Goal: Task Accomplishment & Management: Manage account settings

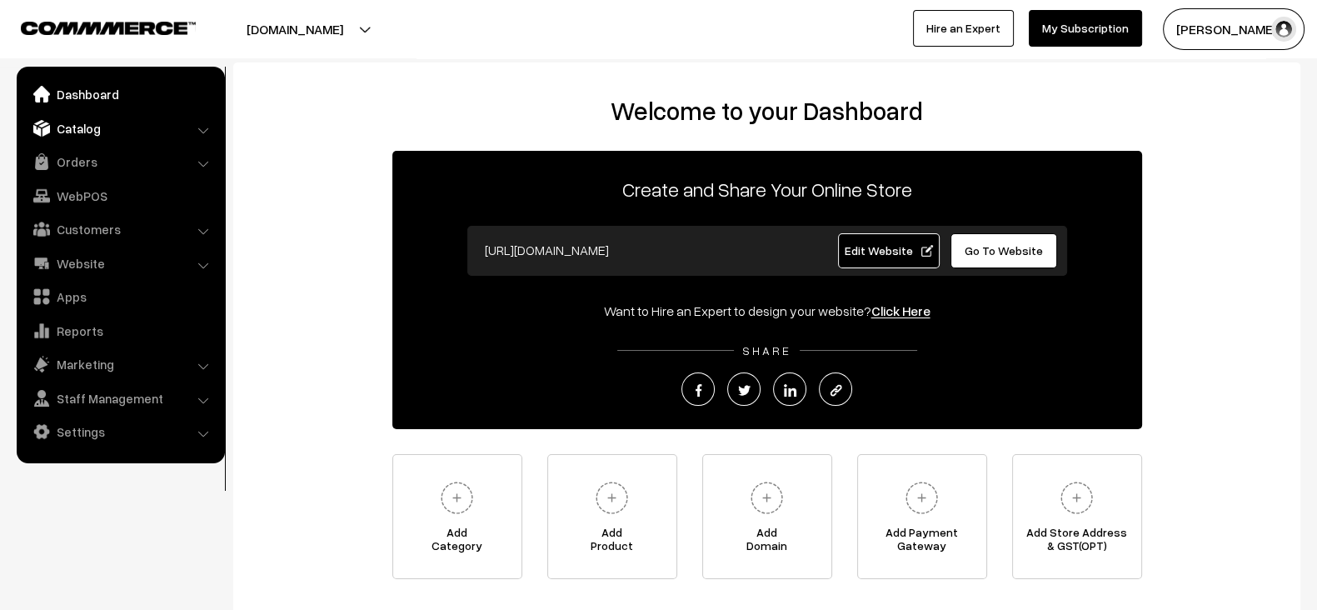
click at [134, 115] on link "Catalog" at bounding box center [120, 128] width 198 height 30
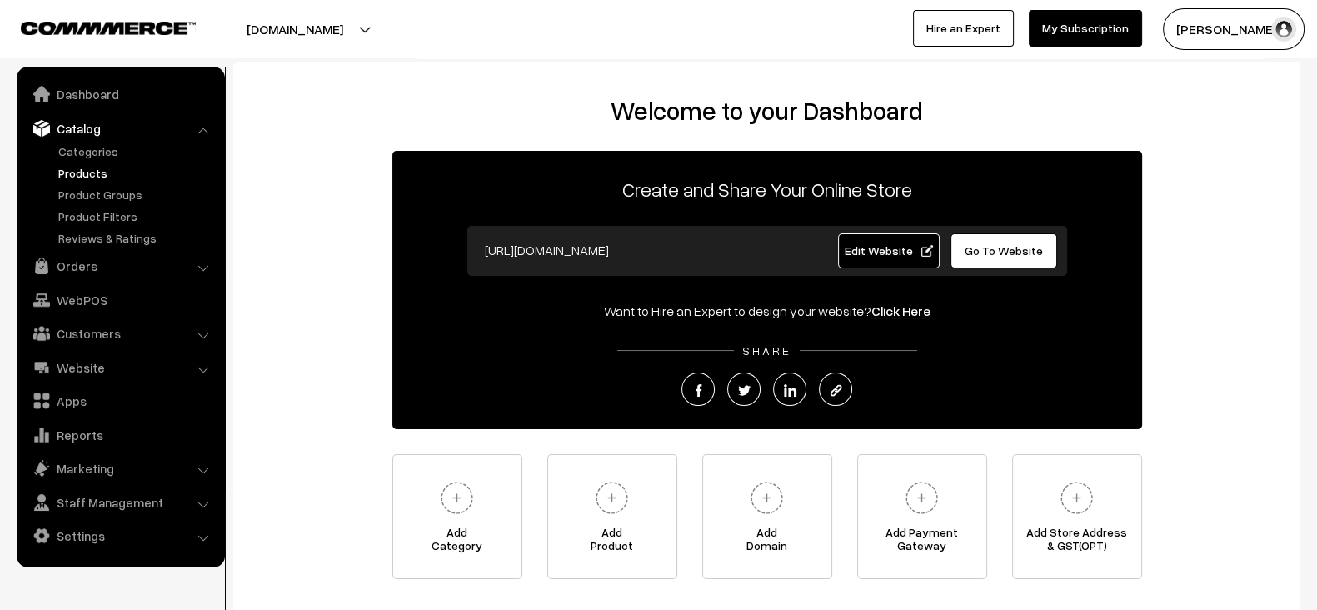
click at [85, 177] on link "Products" at bounding box center [136, 172] width 165 height 17
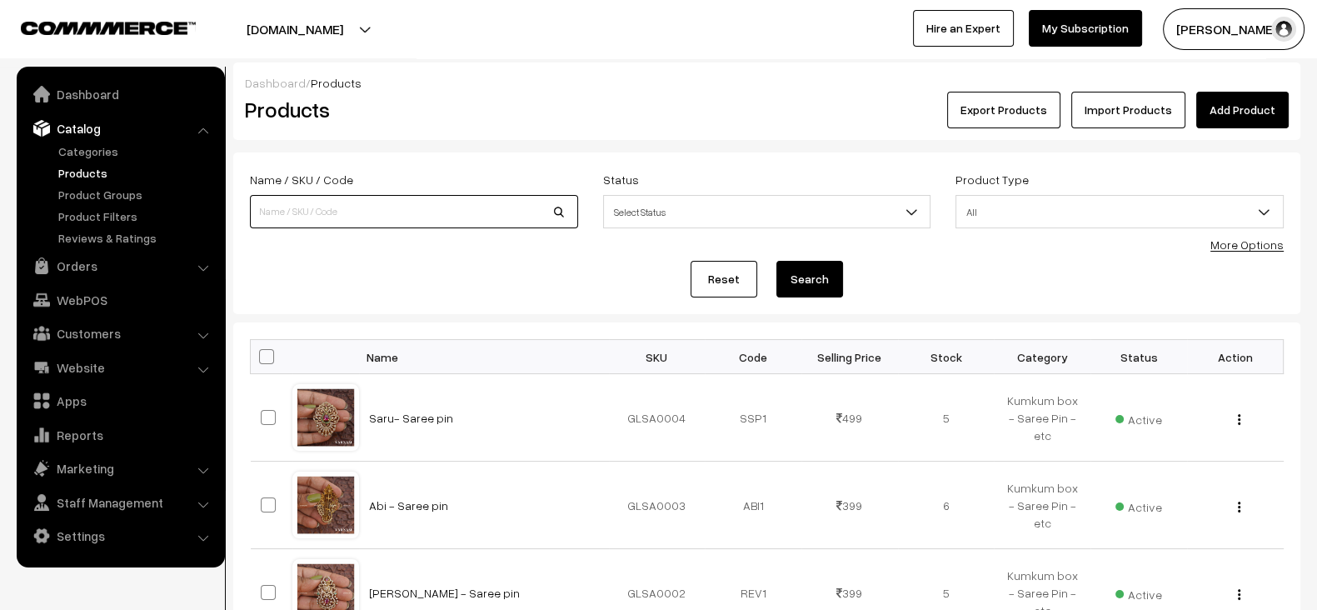
click at [442, 197] on input at bounding box center [414, 211] width 328 height 33
paste input "PREMIUM Raindrop (AMI)"
type input "PREMIUM Raindrop (AMI)"
click at [777, 261] on button "Search" at bounding box center [810, 279] width 67 height 37
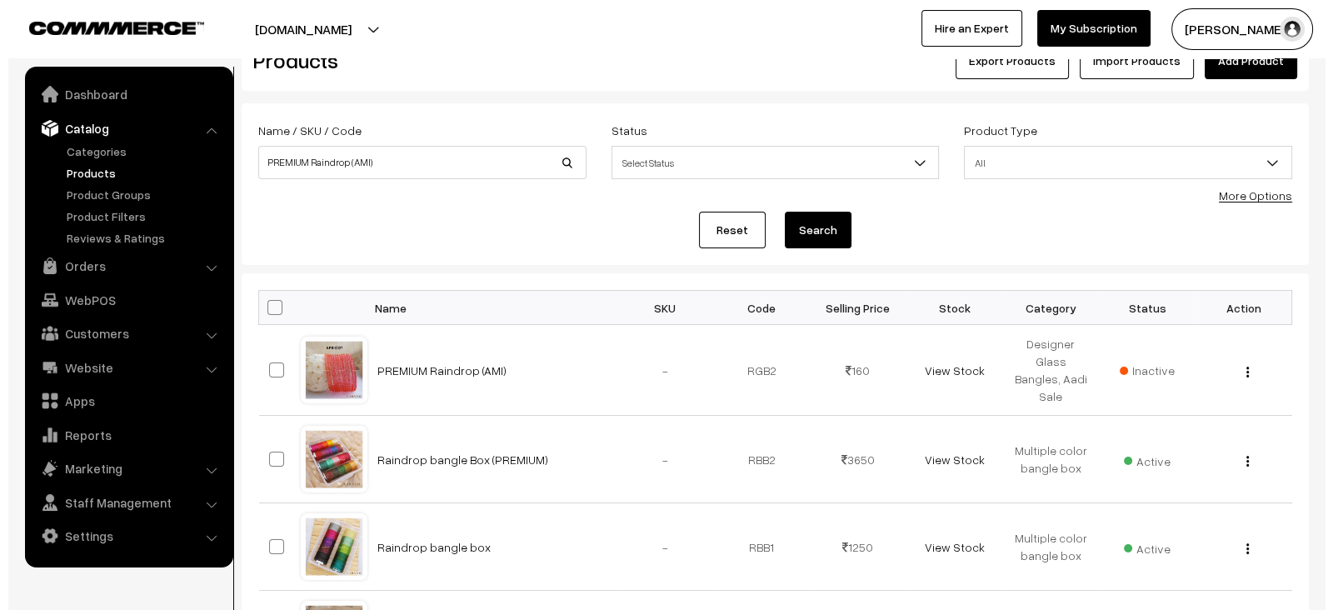
scroll to position [51, 0]
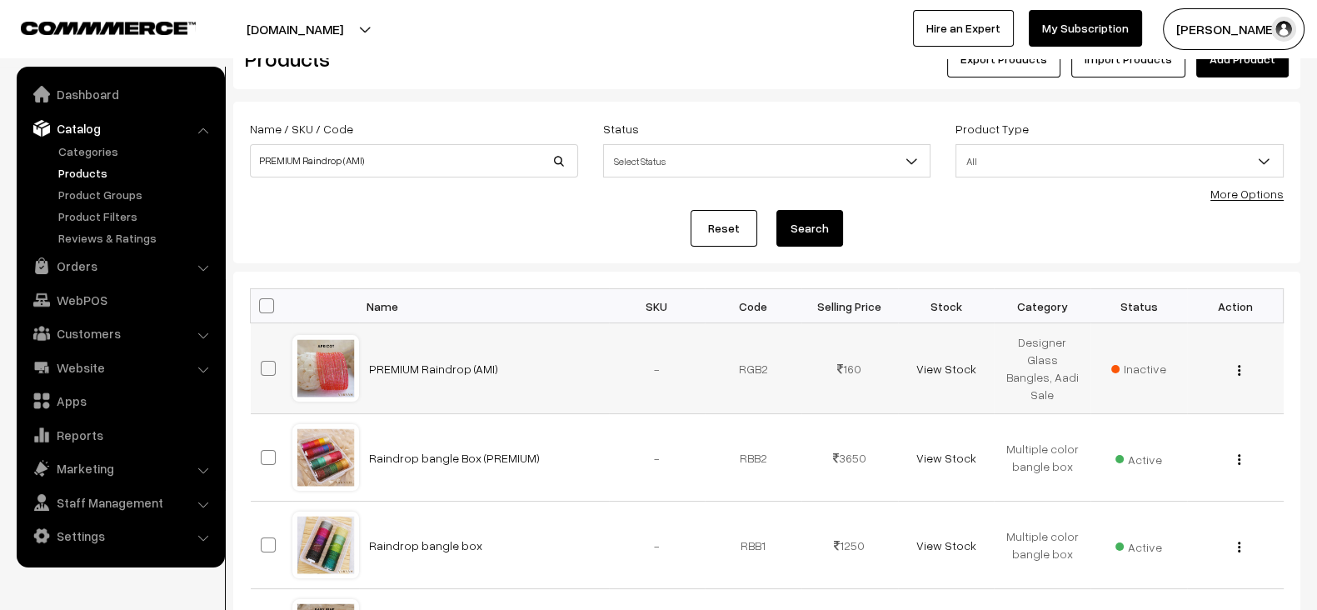
click at [1157, 363] on span "Inactive" at bounding box center [1139, 368] width 55 height 17
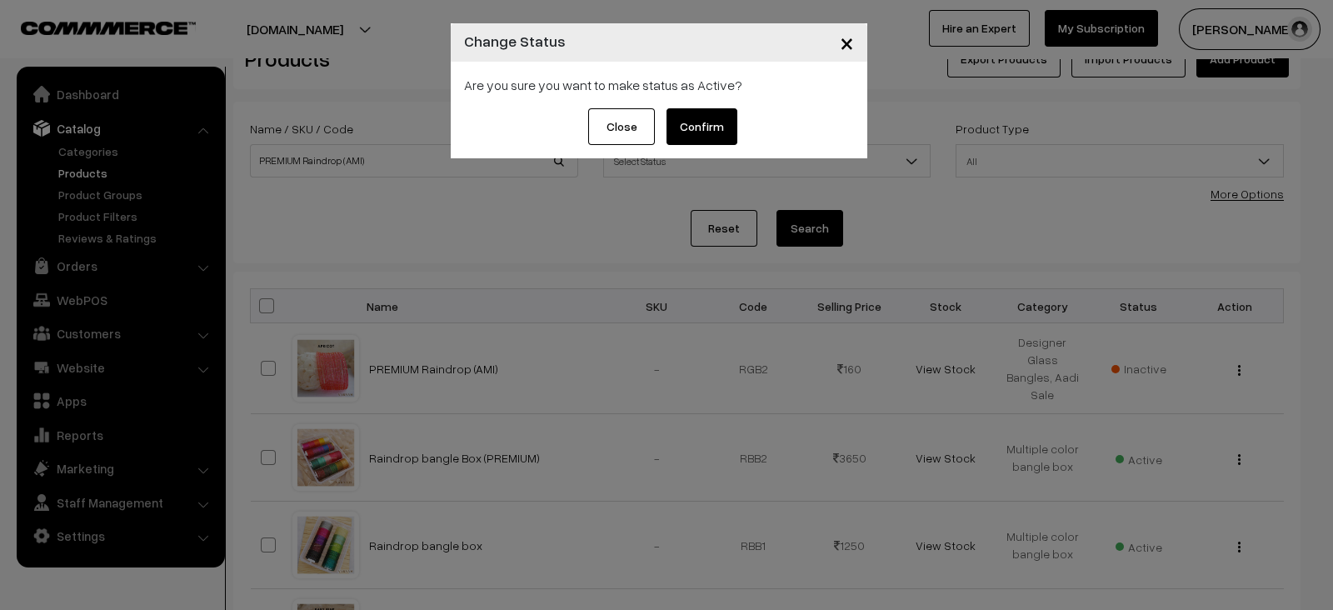
click at [728, 139] on button "Confirm" at bounding box center [702, 126] width 71 height 37
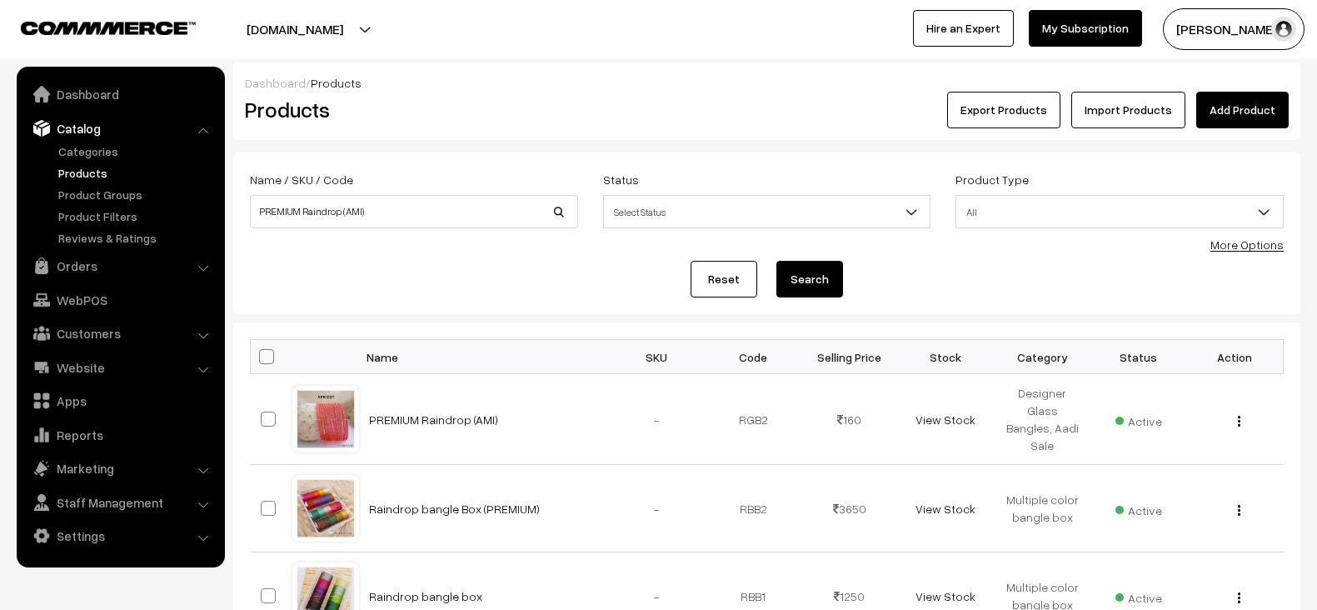
scroll to position [51, 0]
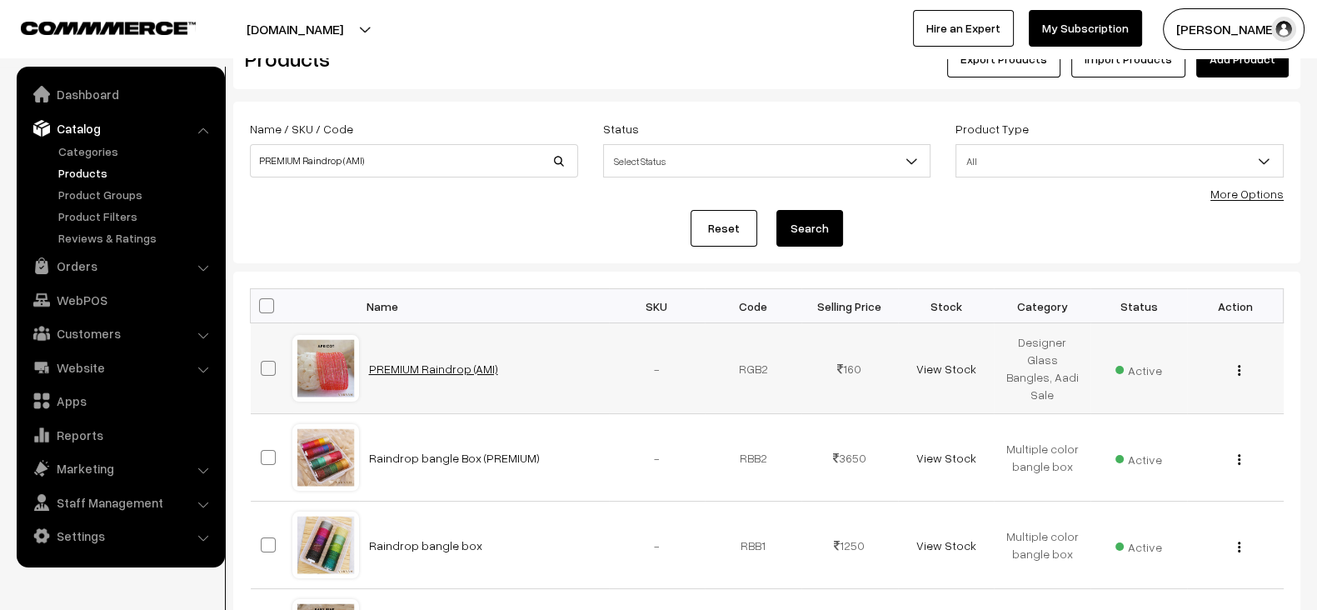
click at [458, 364] on link "PREMIUM Raindrop (AMI)" at bounding box center [433, 369] width 129 height 14
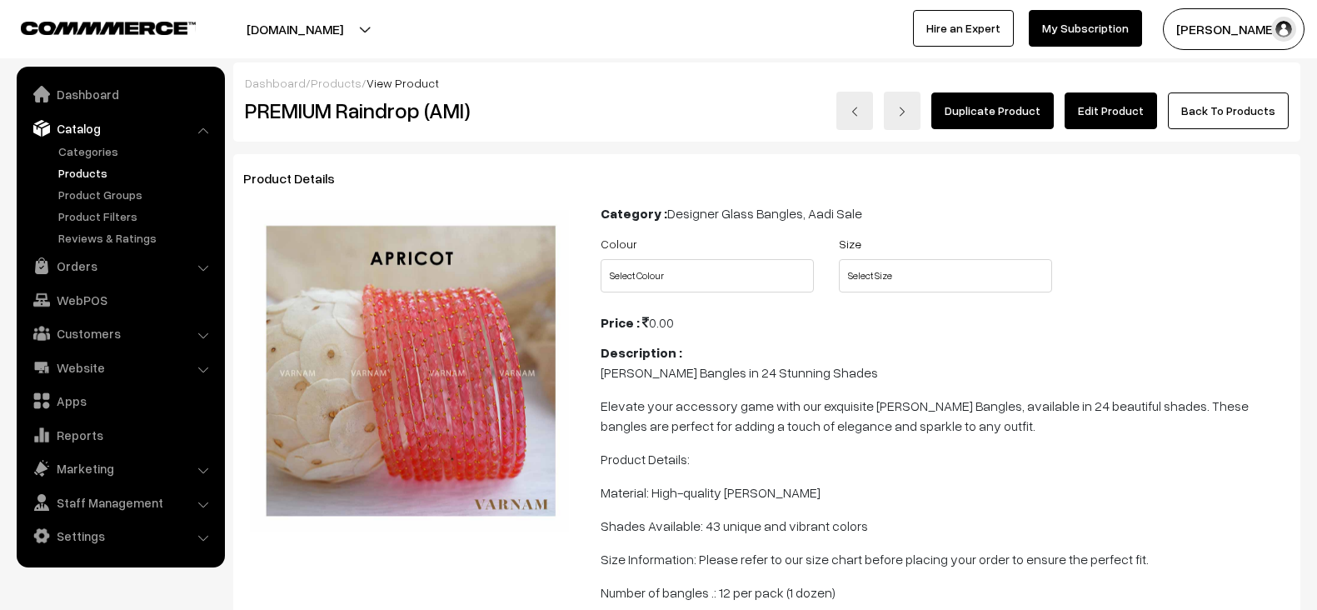
scroll to position [27, 0]
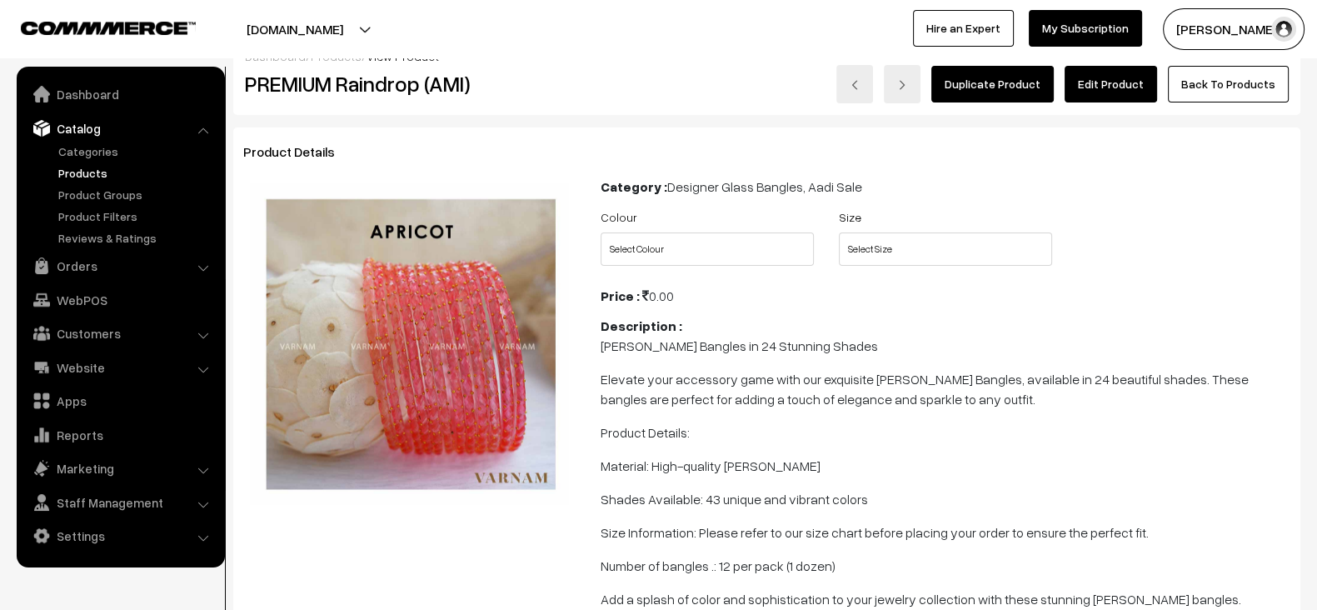
click at [1112, 85] on link "Edit Product" at bounding box center [1111, 84] width 92 height 37
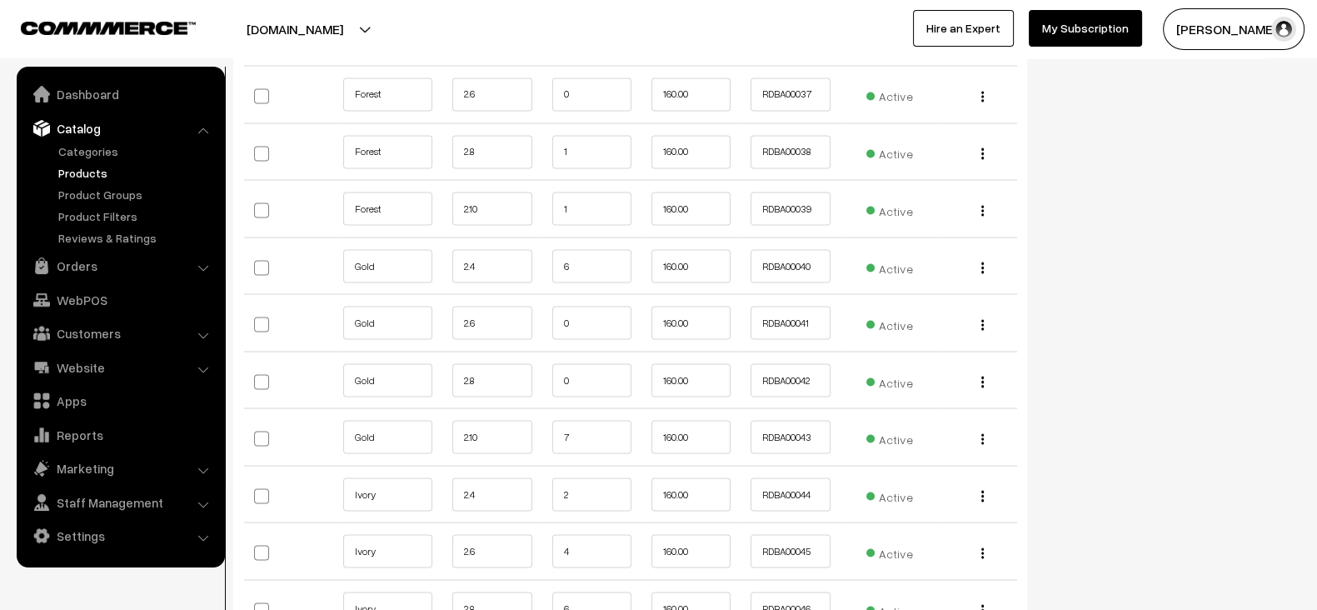
scroll to position [3779, 0]
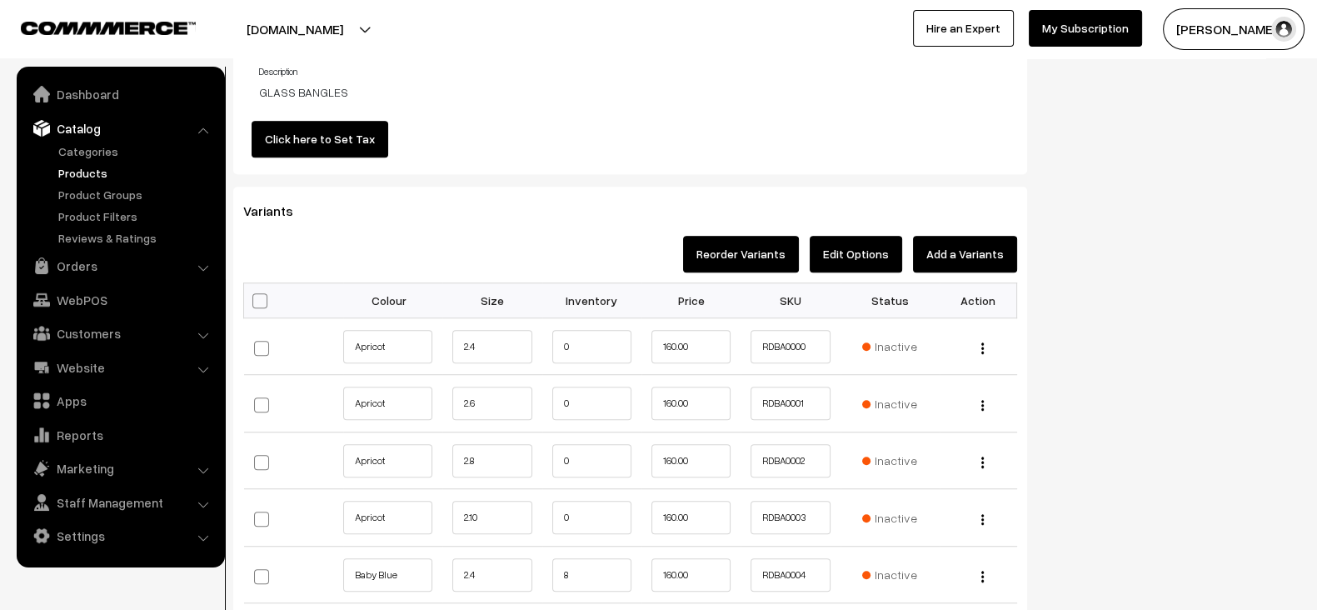
scroll to position [1407, 0]
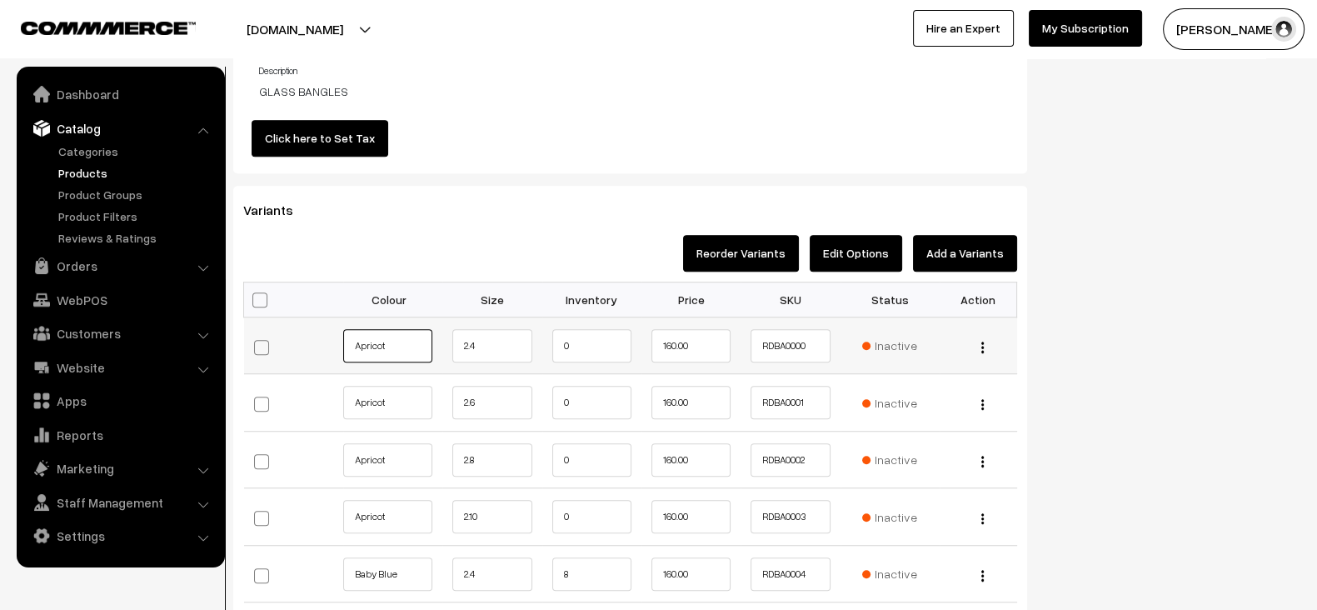
click at [387, 347] on input "Apricot" at bounding box center [387, 345] width 89 height 33
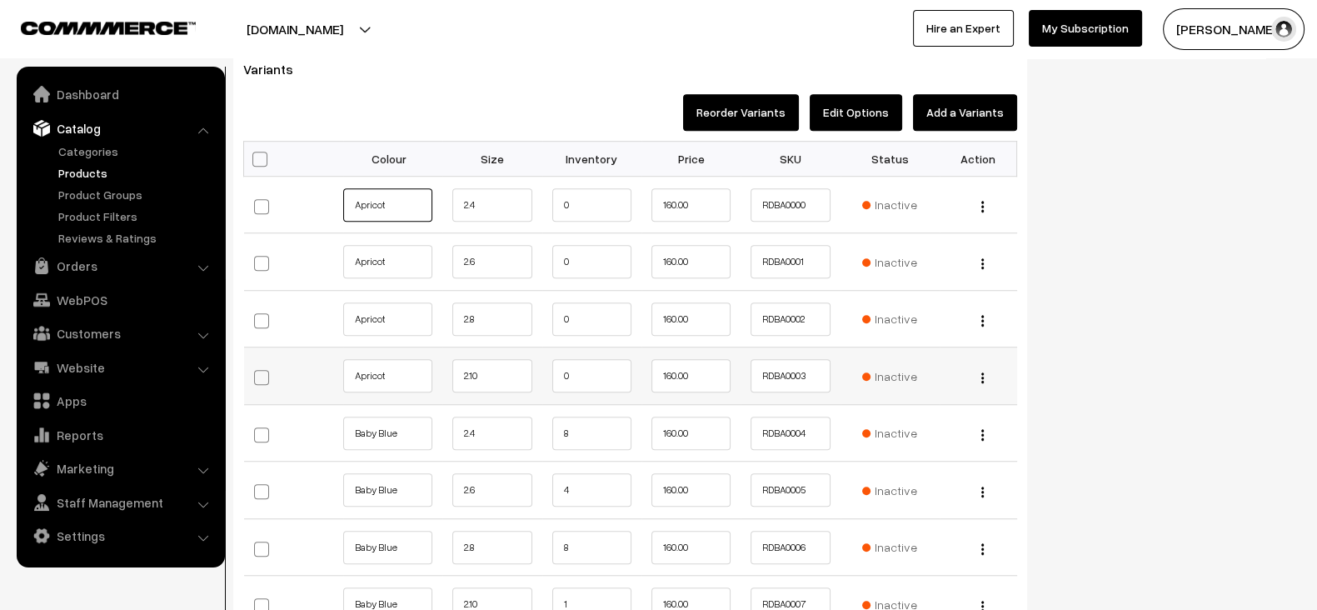
scroll to position [1549, 0]
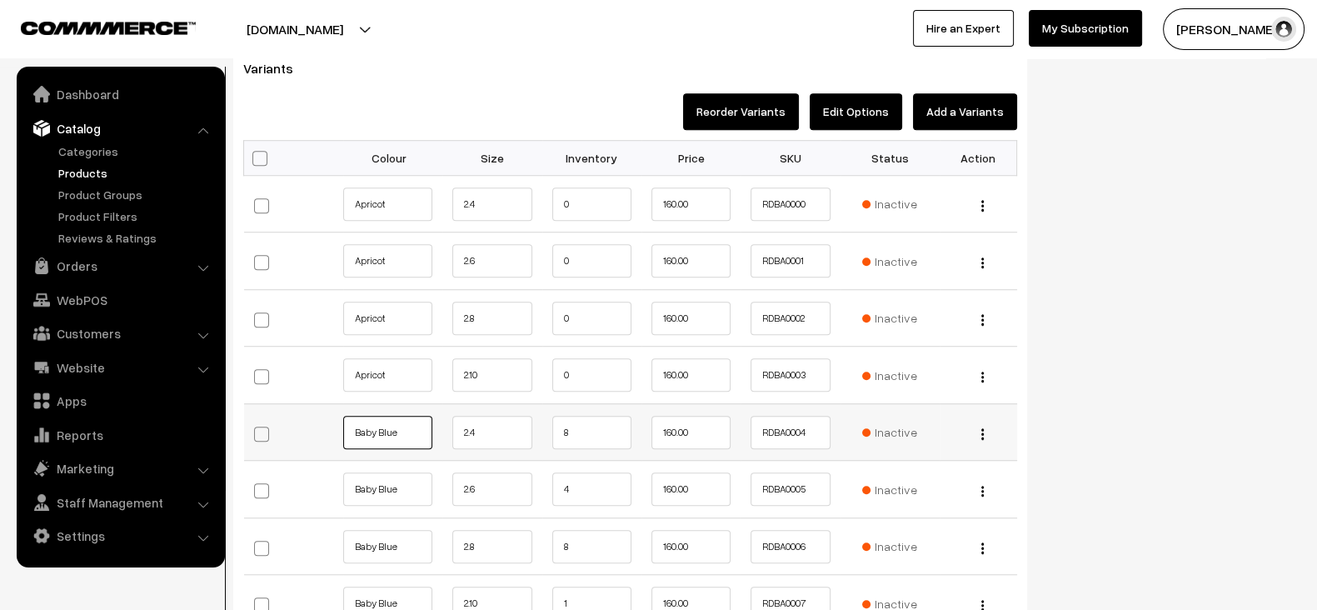
click at [414, 426] on input "Baby Blue" at bounding box center [387, 432] width 89 height 33
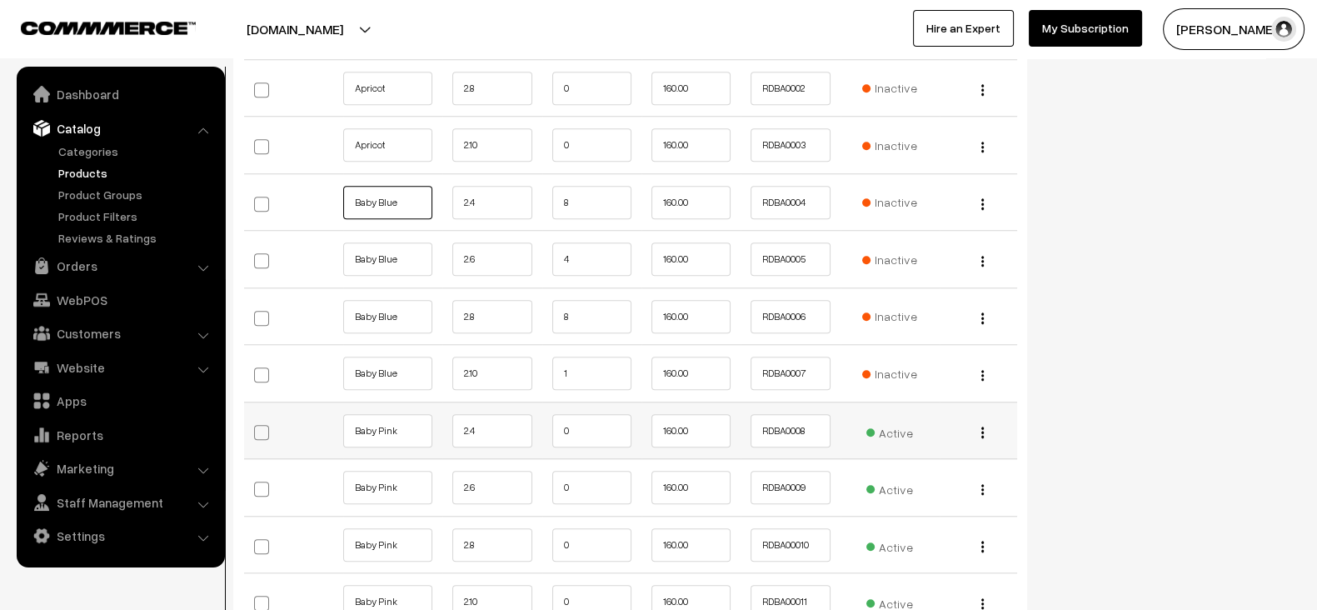
scroll to position [1779, 0]
click at [409, 417] on input "Baby Pink" at bounding box center [387, 430] width 89 height 33
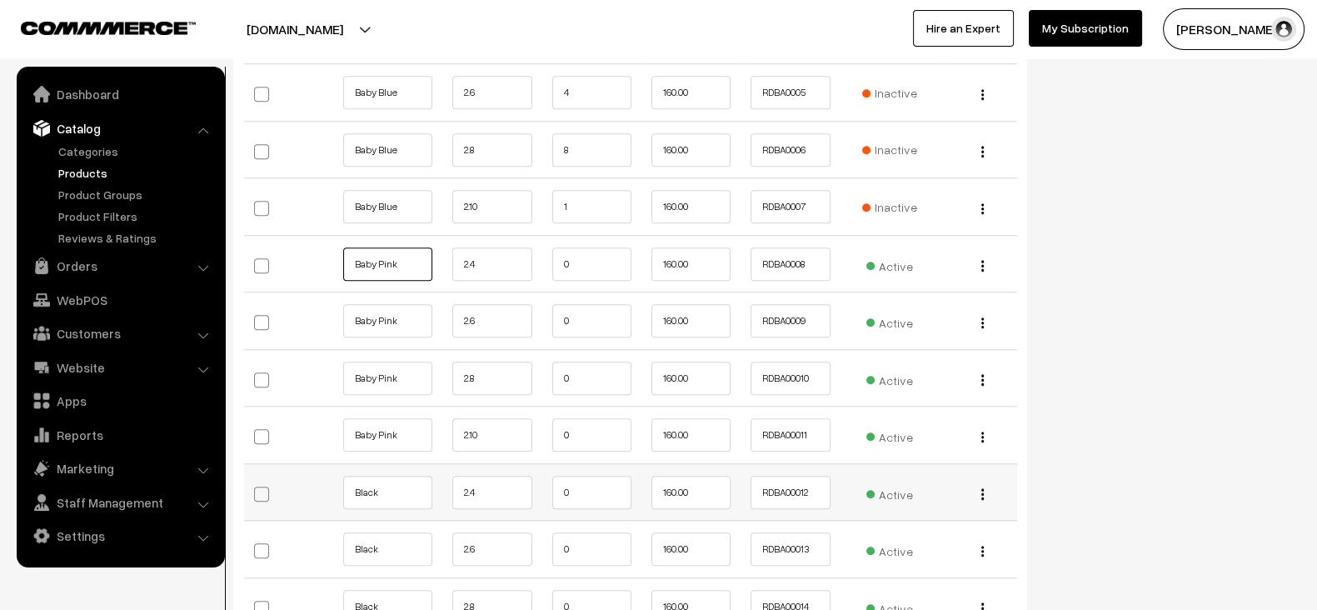
scroll to position [1946, 0]
click at [400, 486] on input "Black" at bounding box center [387, 492] width 89 height 33
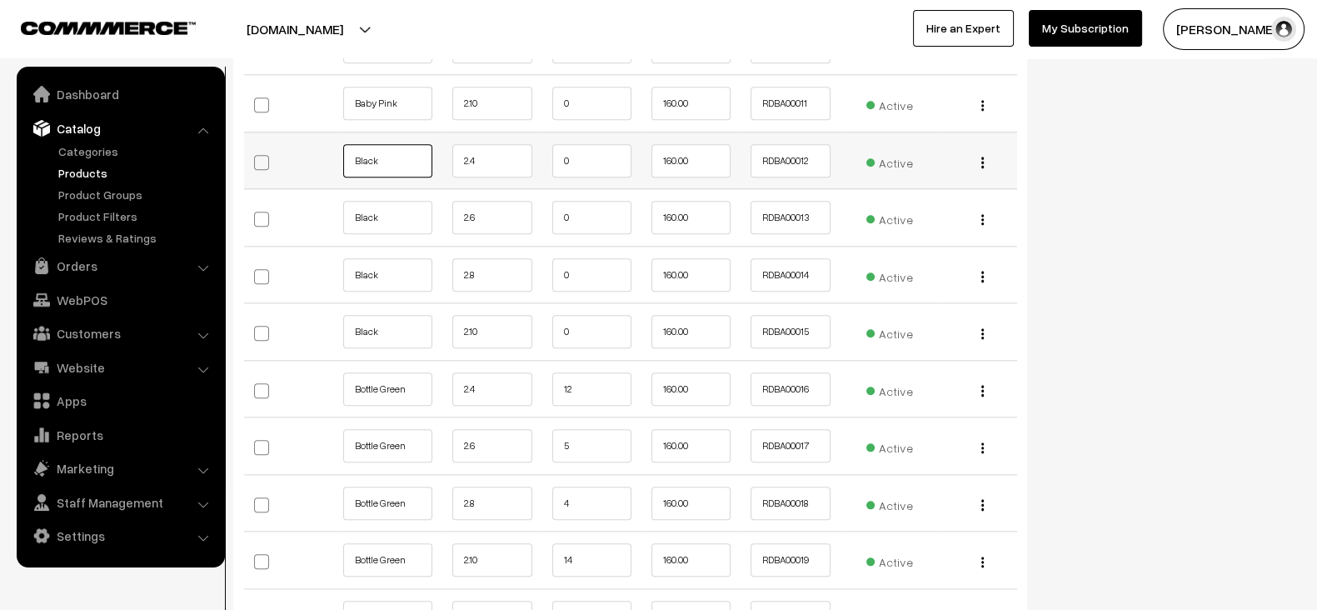
scroll to position [2281, 0]
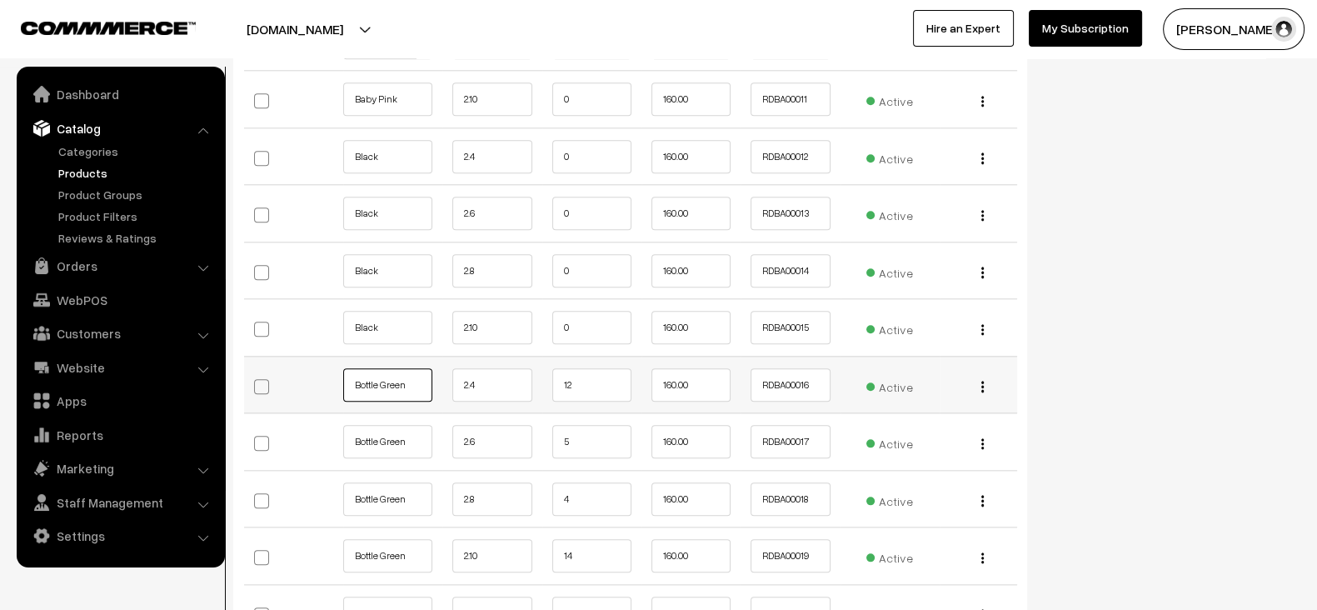
click at [416, 371] on input "Bottle Green" at bounding box center [387, 384] width 89 height 33
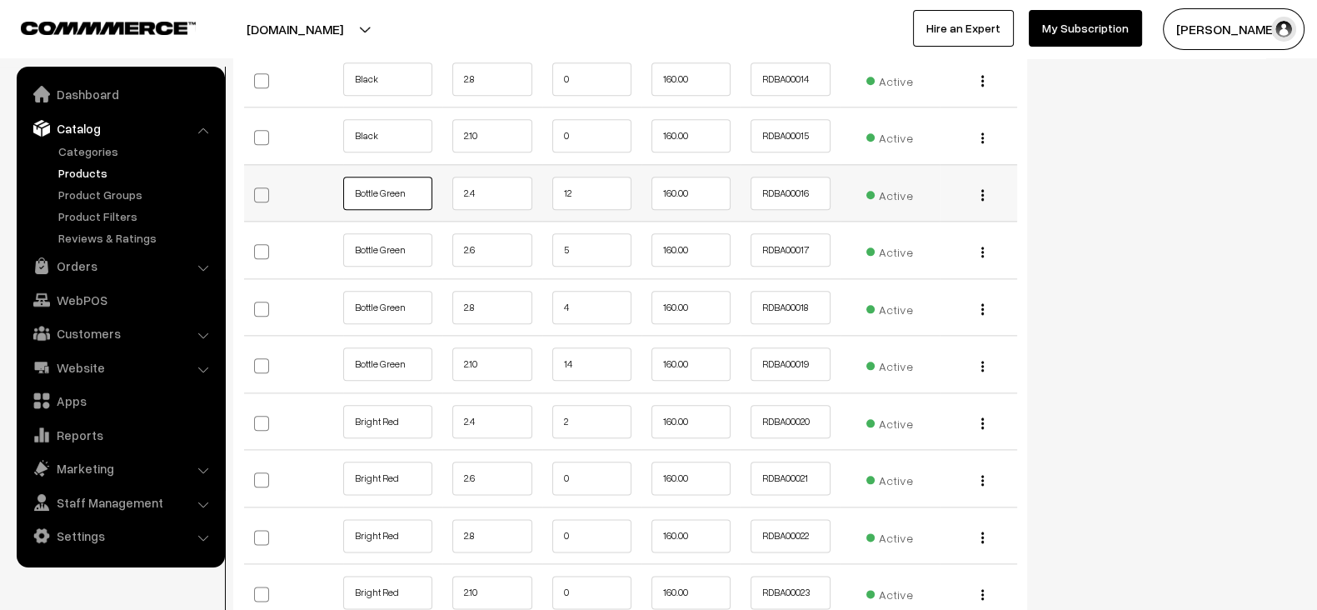
scroll to position [2483, 0]
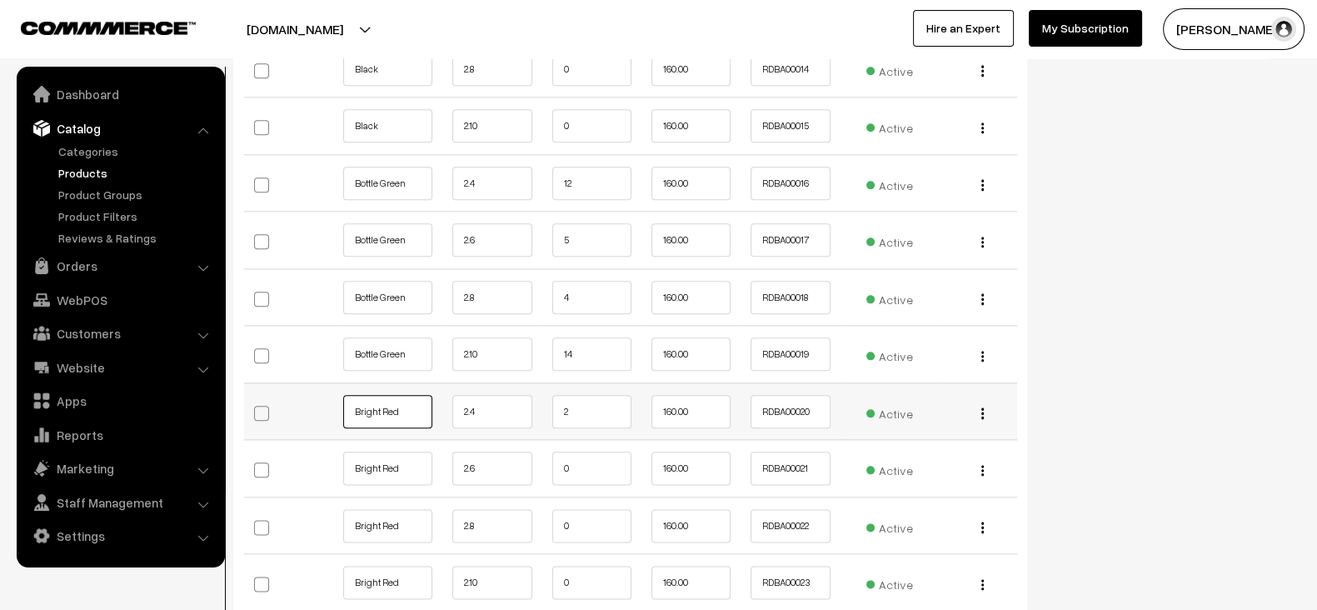
click at [404, 398] on input "Bright Red" at bounding box center [387, 411] width 89 height 33
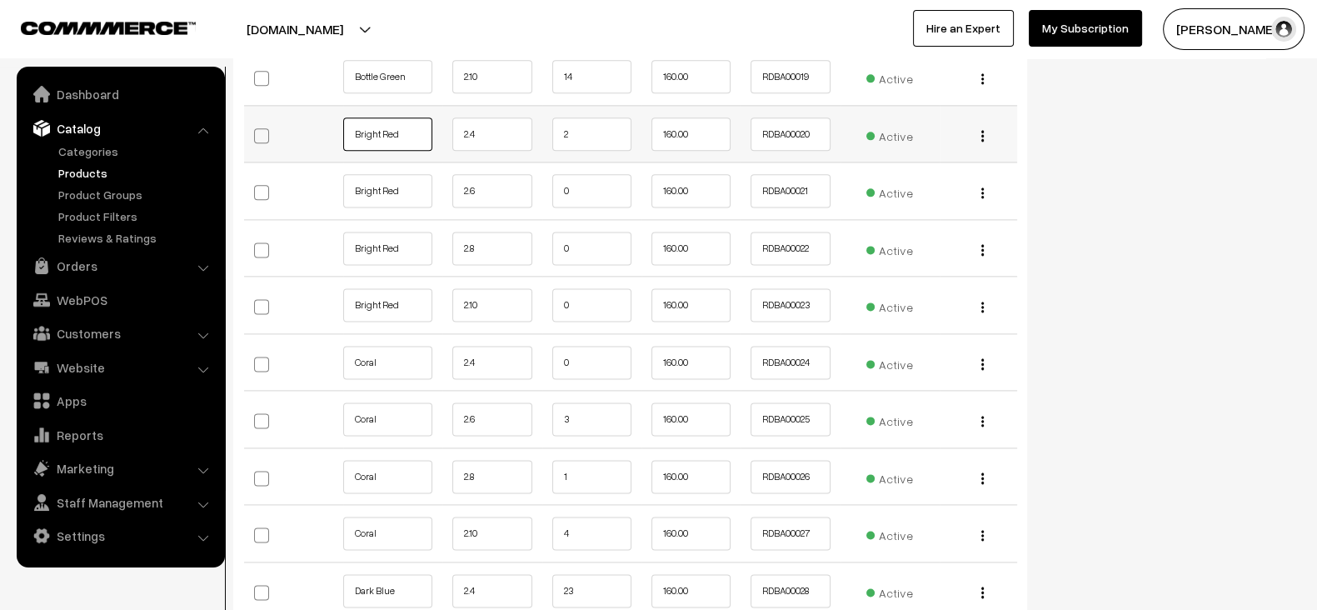
scroll to position [2762, 0]
click at [407, 354] on input "Coral" at bounding box center [387, 360] width 89 height 33
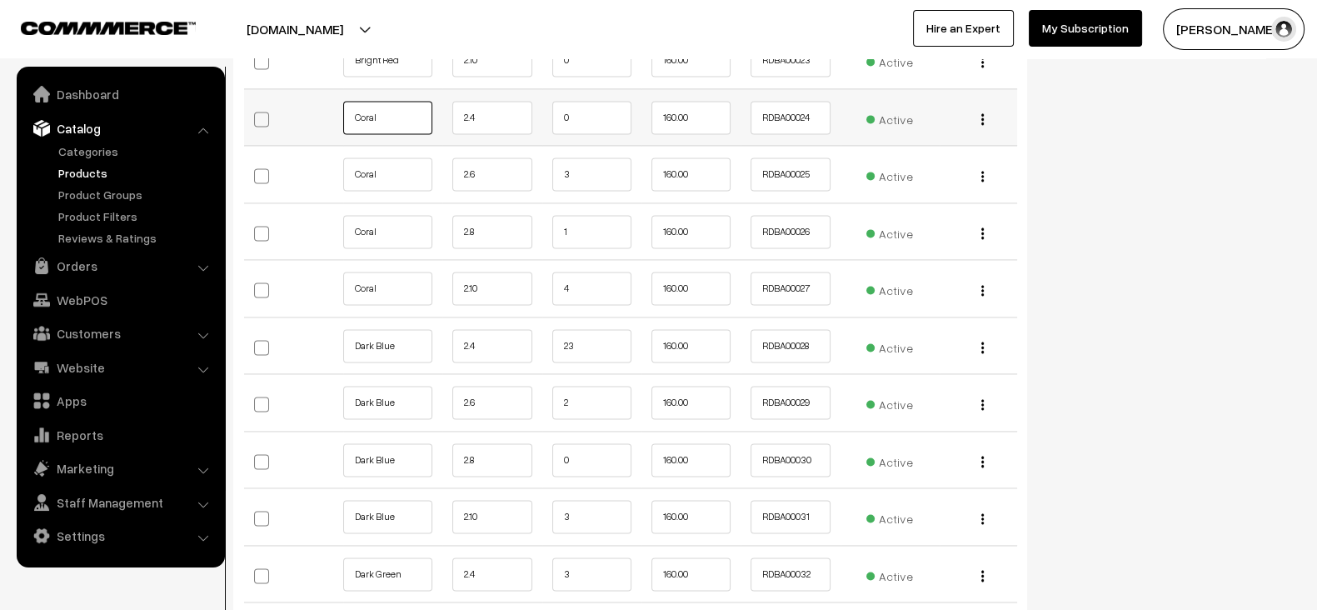
scroll to position [3016, 0]
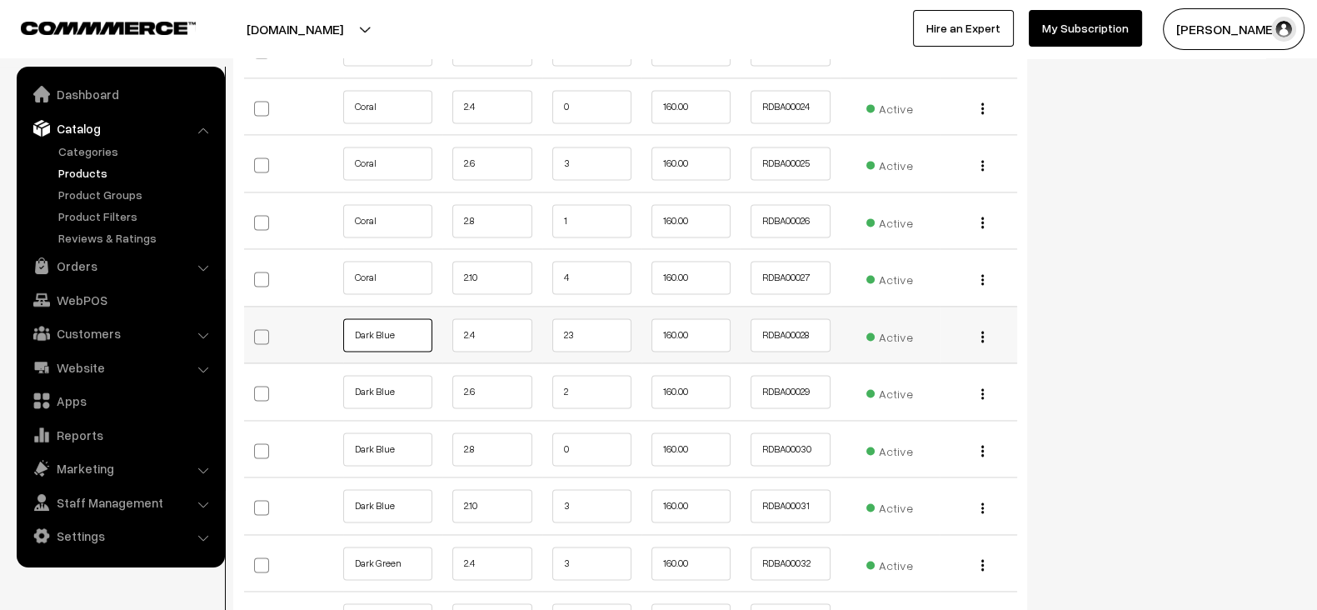
click at [407, 327] on input "Dark Blue" at bounding box center [387, 334] width 89 height 33
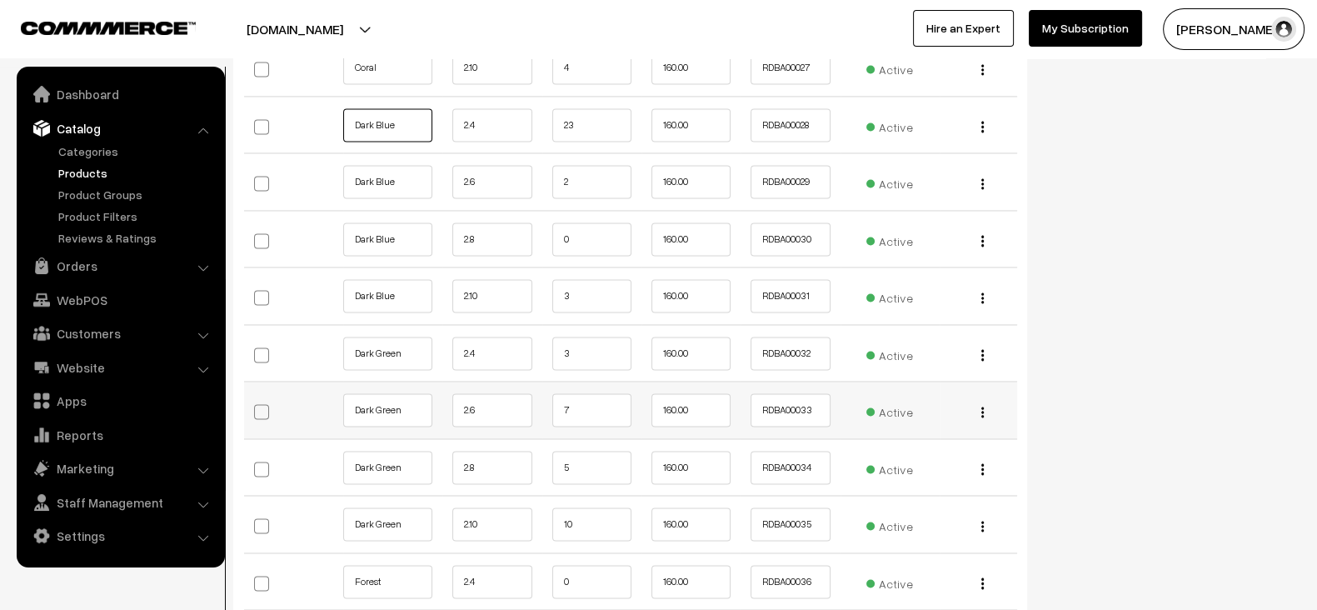
scroll to position [3227, 0]
click at [409, 349] on input "Dark Green" at bounding box center [387, 352] width 89 height 33
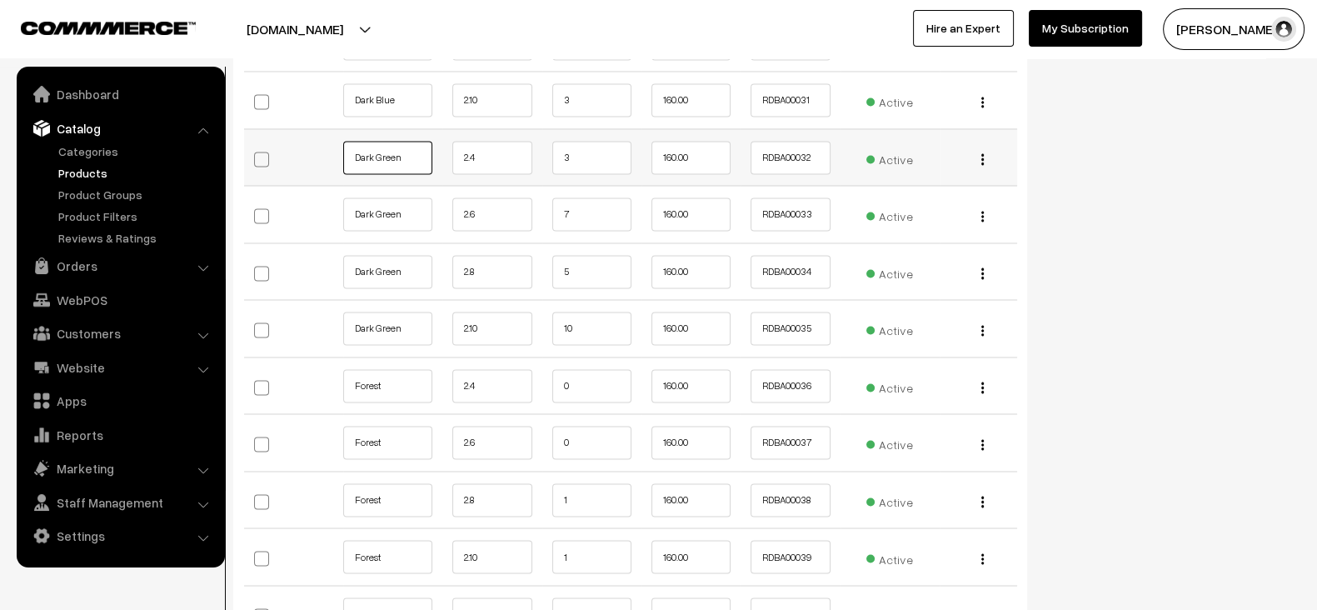
scroll to position [3441, 0]
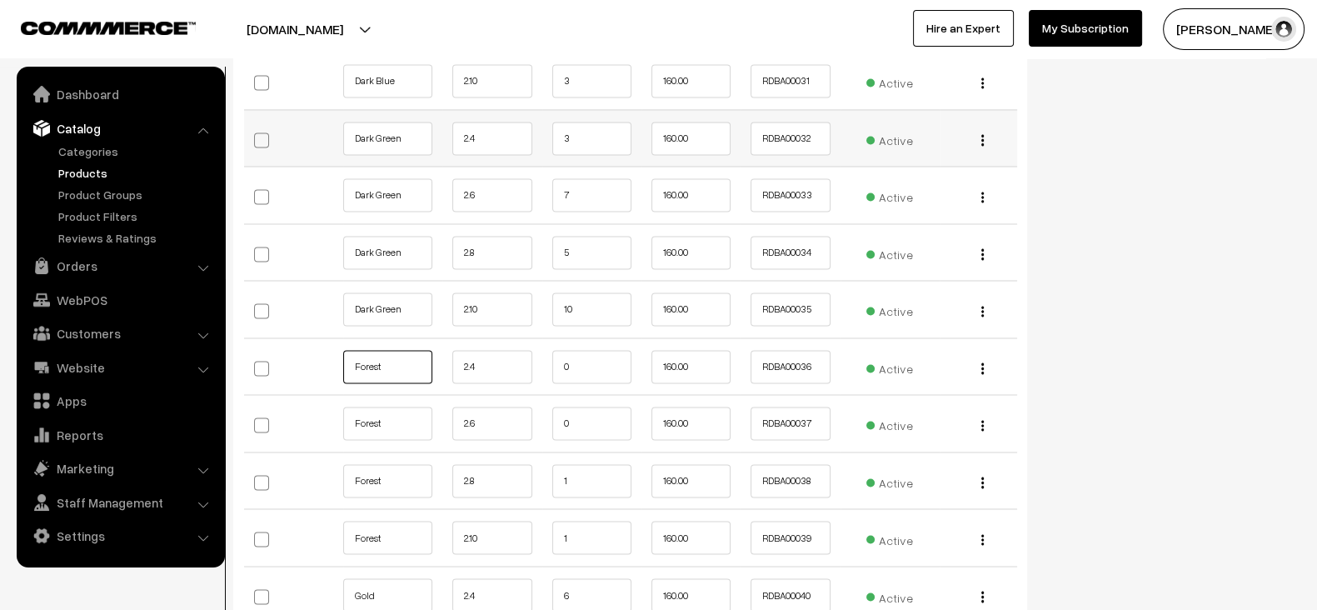
click at [409, 350] on input "Forest" at bounding box center [387, 366] width 89 height 33
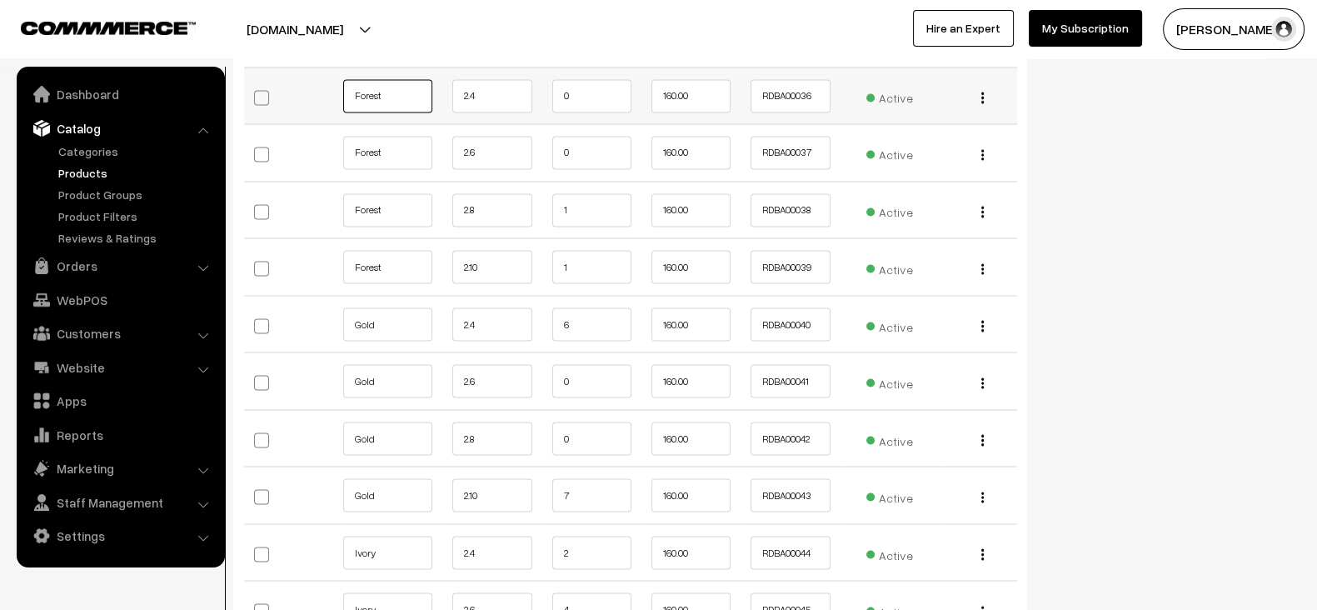
scroll to position [3712, 0]
click at [409, 352] on td "Gold" at bounding box center [392, 380] width 99 height 57
copy tr
click at [409, 352] on td "Gold" at bounding box center [392, 380] width 99 height 57
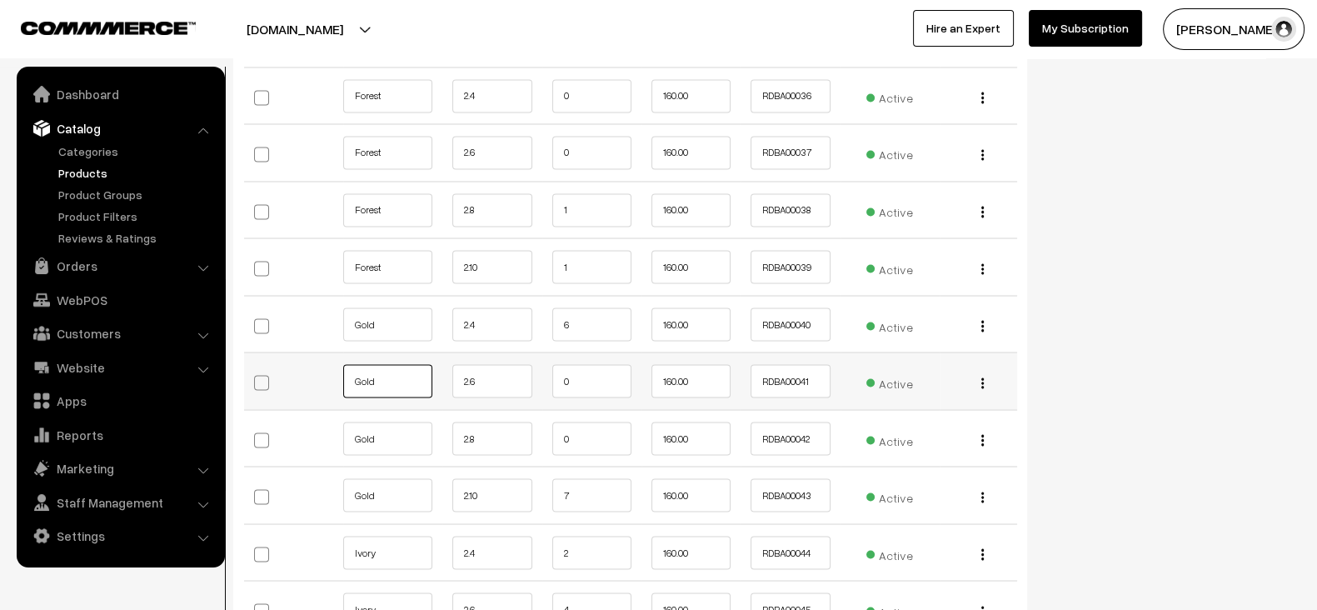
drag, startPoint x: 402, startPoint y: 367, endPoint x: 333, endPoint y: 373, distance: 69.4
click at [333, 373] on tr "Gold 2.6 0 160.00 RDBA00041 Active" at bounding box center [630, 380] width 773 height 57
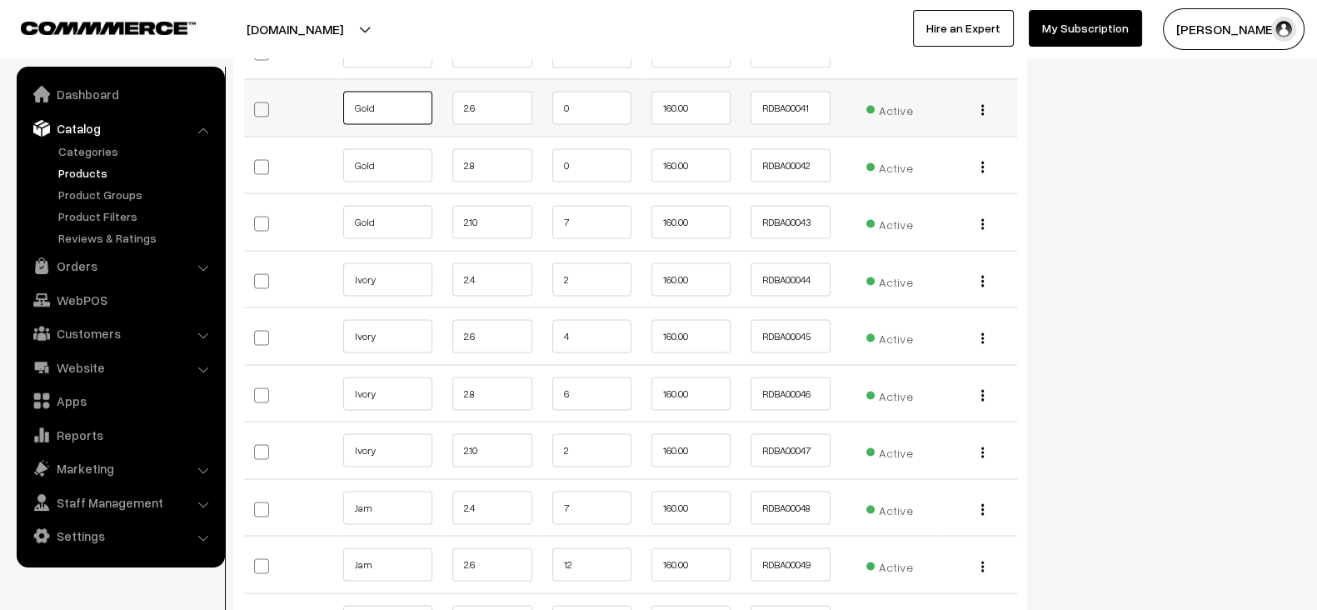
scroll to position [3985, 0]
click at [377, 383] on input "Ivory" at bounding box center [387, 393] width 89 height 33
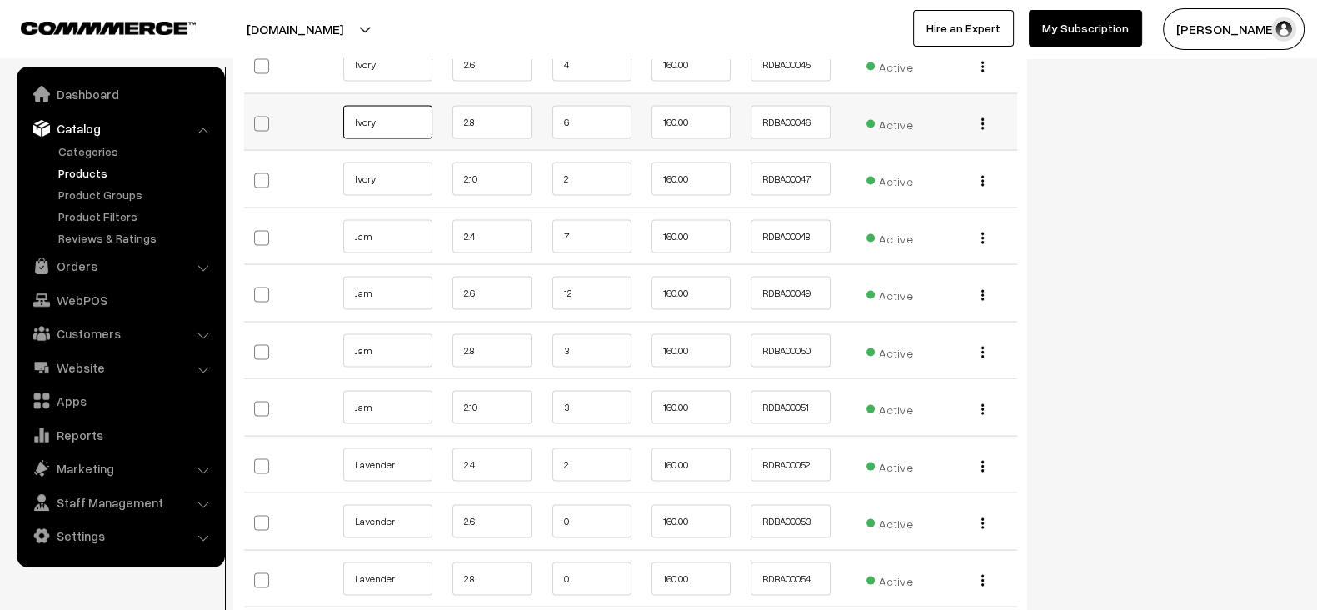
scroll to position [4262, 0]
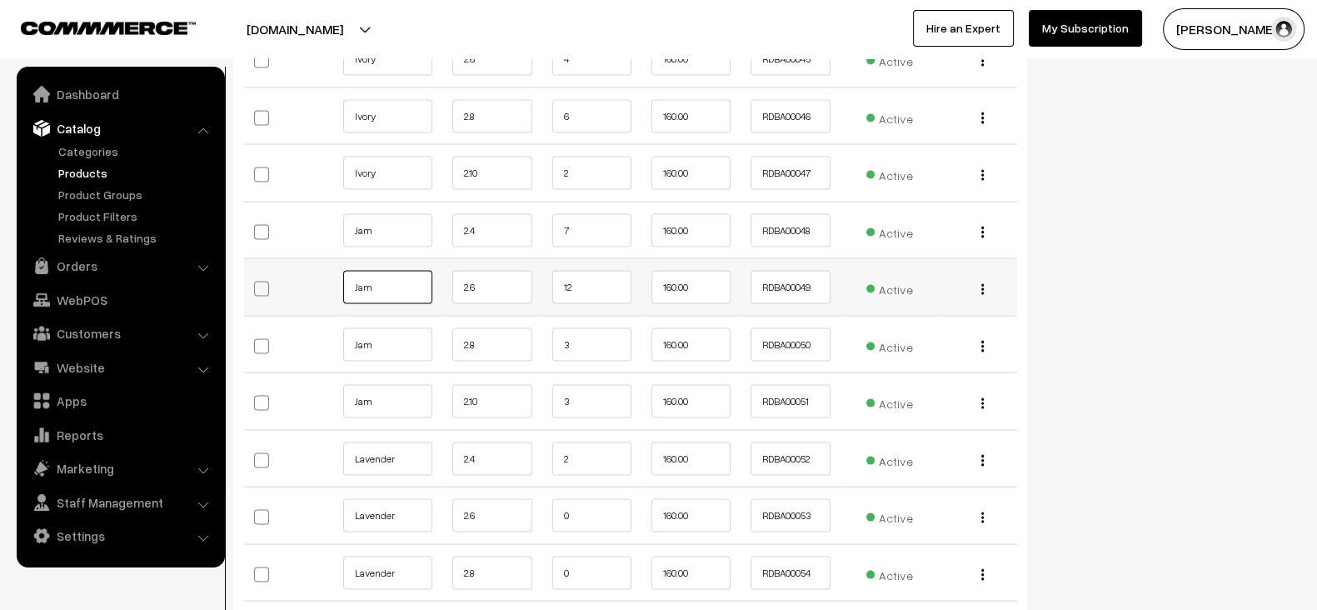
click at [407, 271] on input "Jam" at bounding box center [387, 287] width 89 height 33
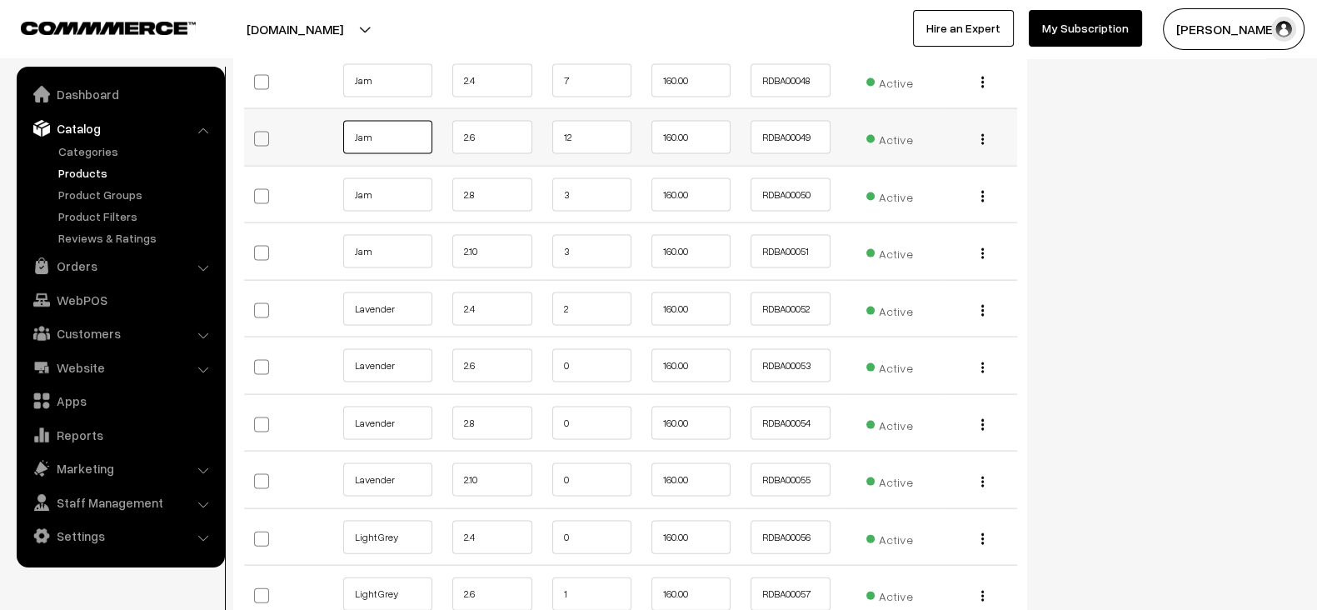
scroll to position [4416, 0]
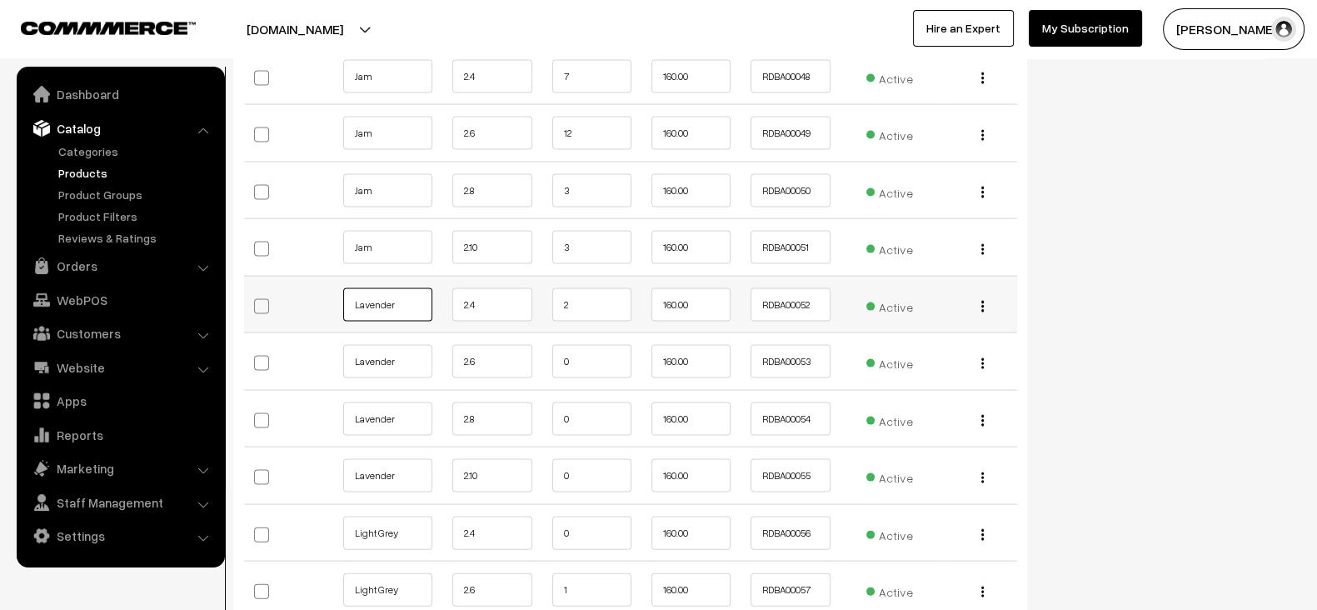
click at [398, 293] on input "Lavender" at bounding box center [387, 304] width 89 height 33
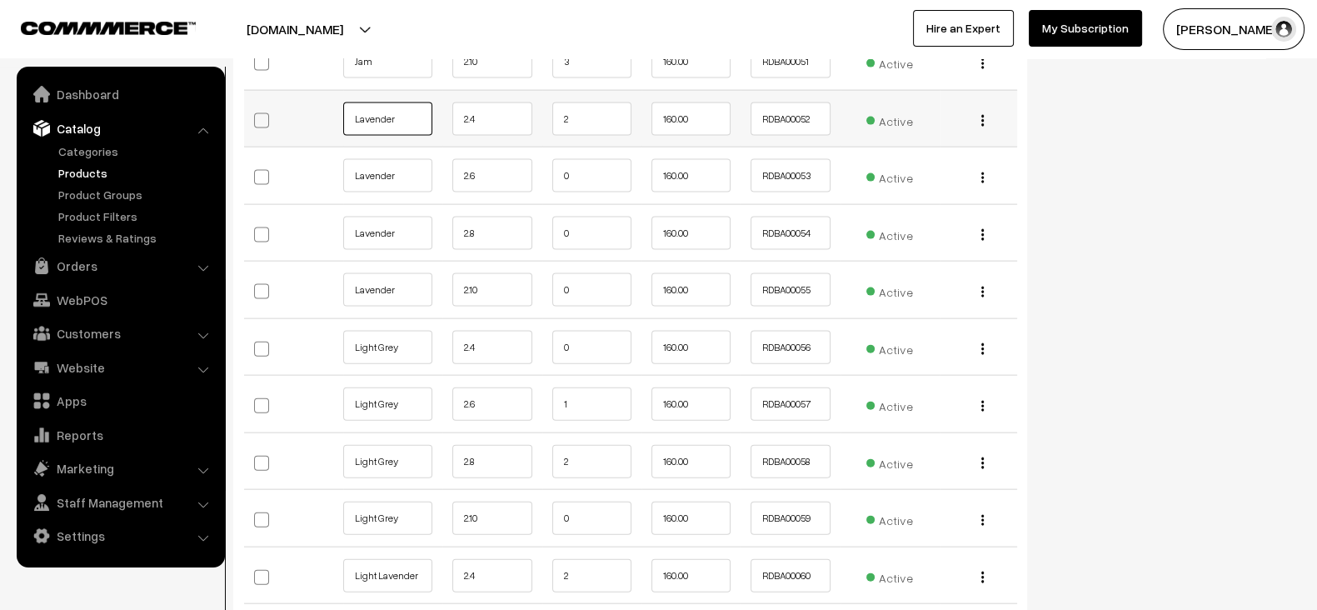
scroll to position [4604, 0]
click at [408, 337] on input "Light Grey" at bounding box center [387, 345] width 89 height 33
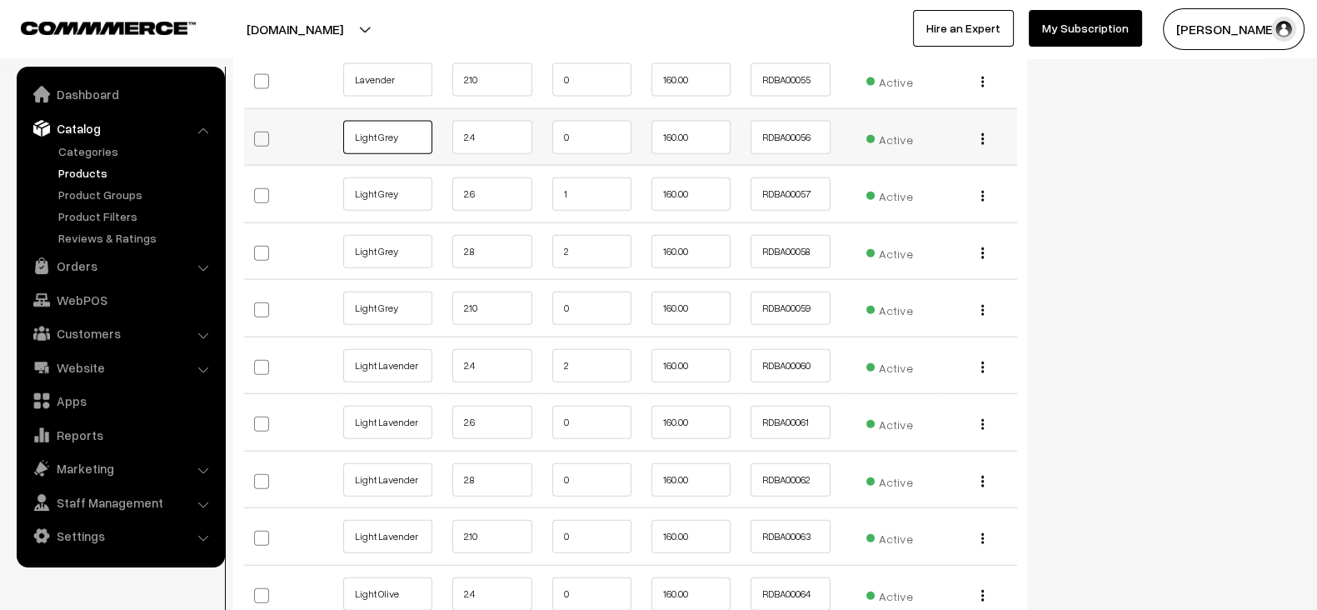
scroll to position [4815, 0]
click at [408, 347] on input "Light Lavender" at bounding box center [387, 363] width 89 height 33
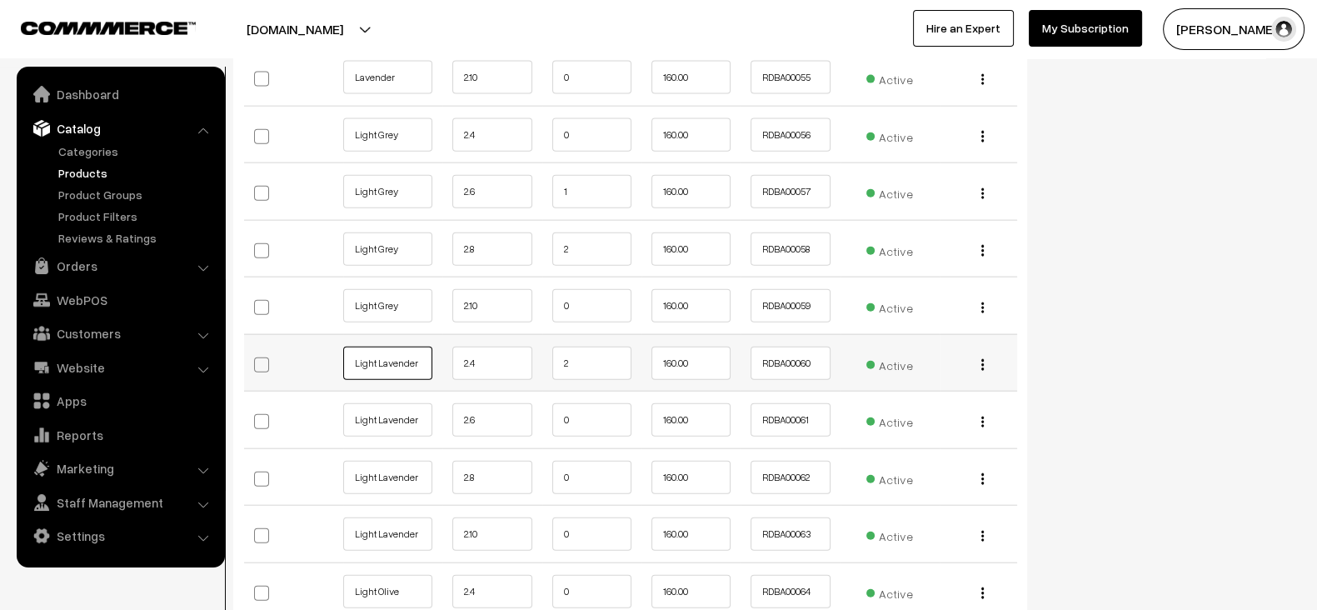
click at [408, 347] on input "Light Lavender" at bounding box center [387, 363] width 89 height 33
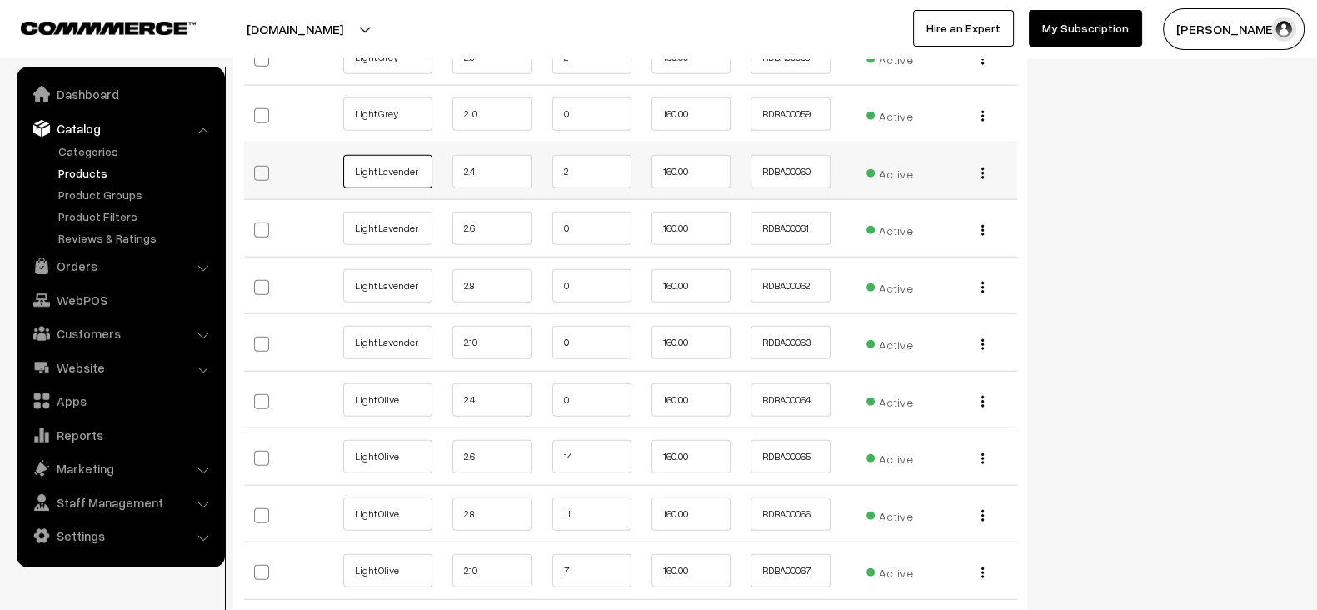
scroll to position [5008, 0]
click at [398, 382] on input "Light Olive" at bounding box center [387, 398] width 89 height 33
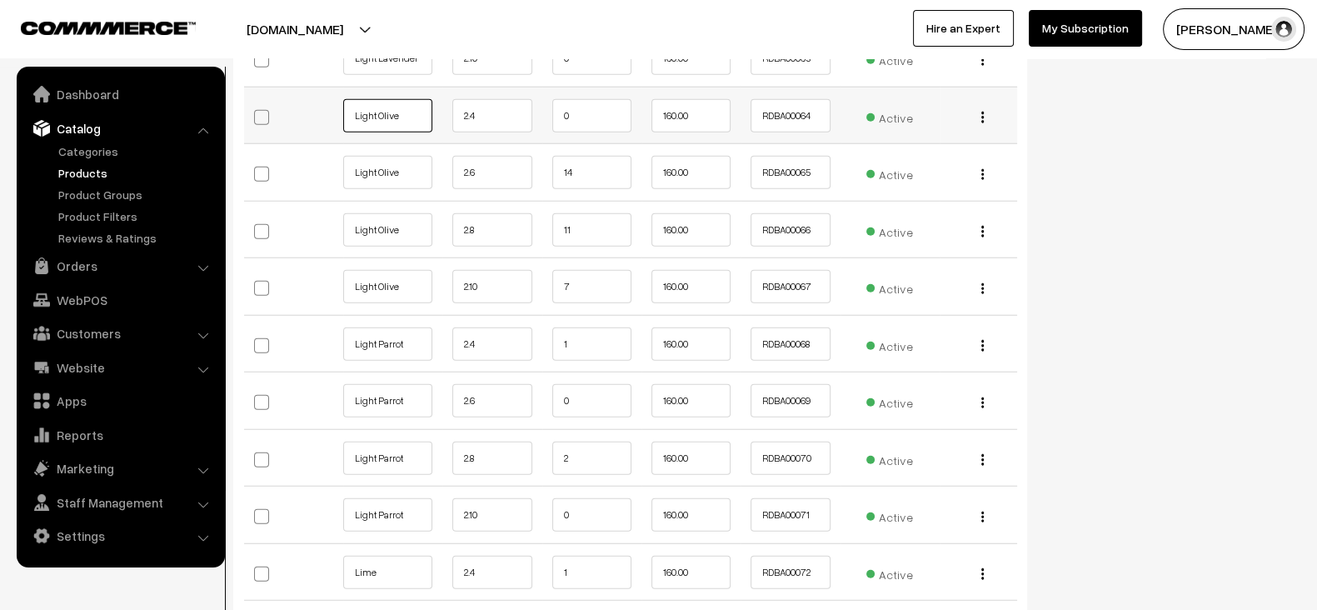
scroll to position [5291, 0]
click at [398, 383] on input "Light Parrot" at bounding box center [387, 399] width 89 height 33
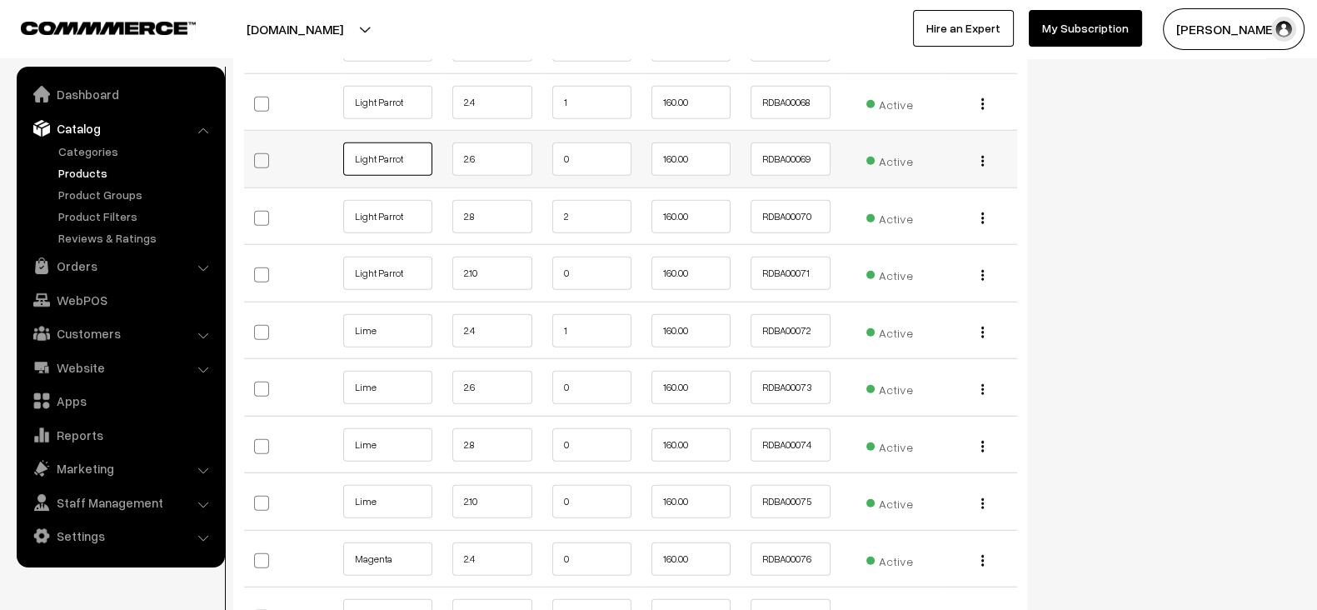
scroll to position [5533, 0]
click at [401, 370] on input "Lime" at bounding box center [387, 386] width 89 height 33
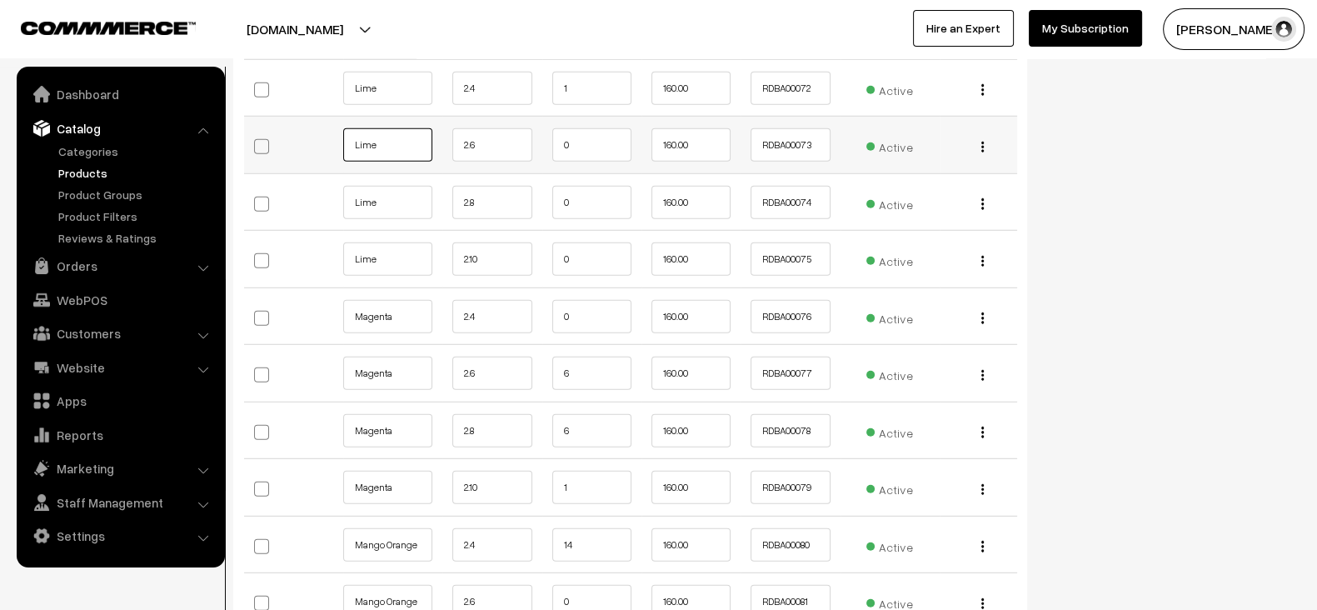
scroll to position [5781, 0]
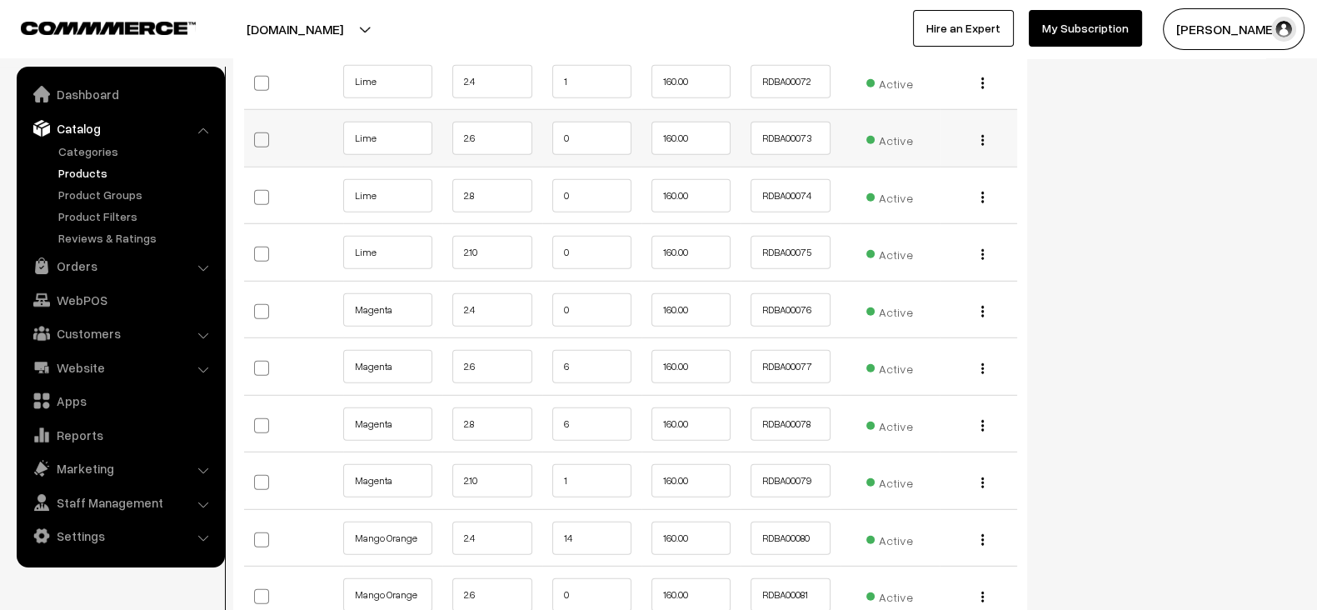
click at [401, 365] on td "Magenta" at bounding box center [392, 366] width 99 height 57
copy tr
click at [401, 365] on td "Magenta" at bounding box center [392, 366] width 99 height 57
click at [401, 357] on input "Magenta" at bounding box center [387, 366] width 89 height 33
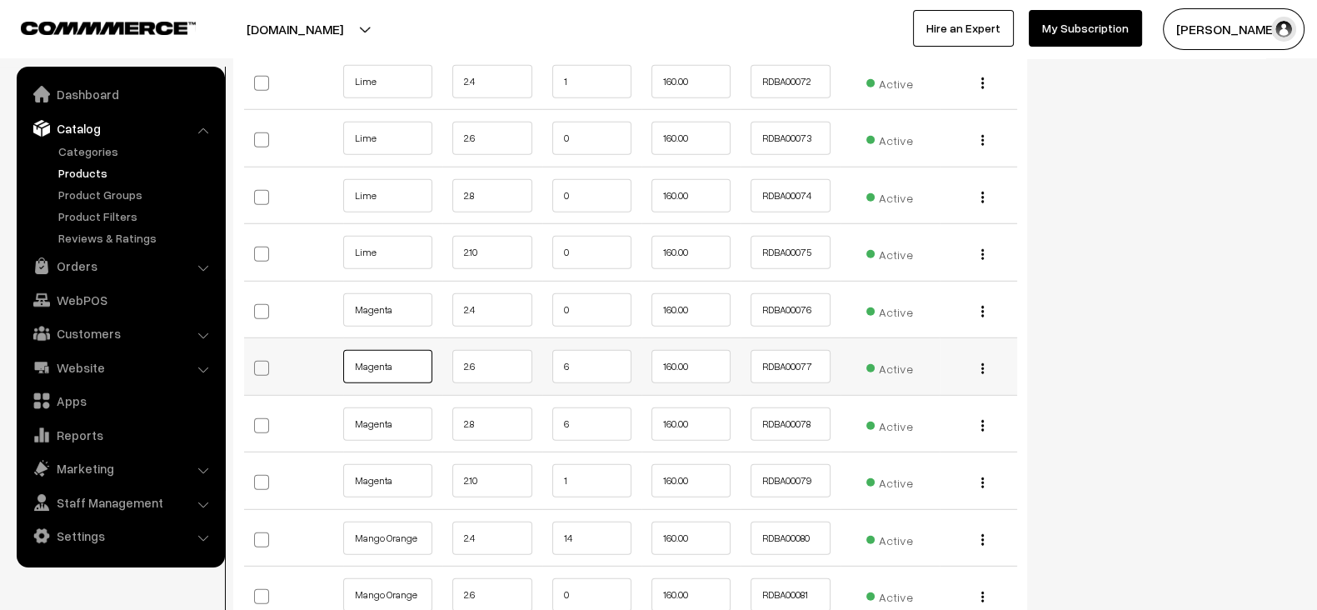
click at [401, 357] on input "Magenta" at bounding box center [387, 366] width 89 height 33
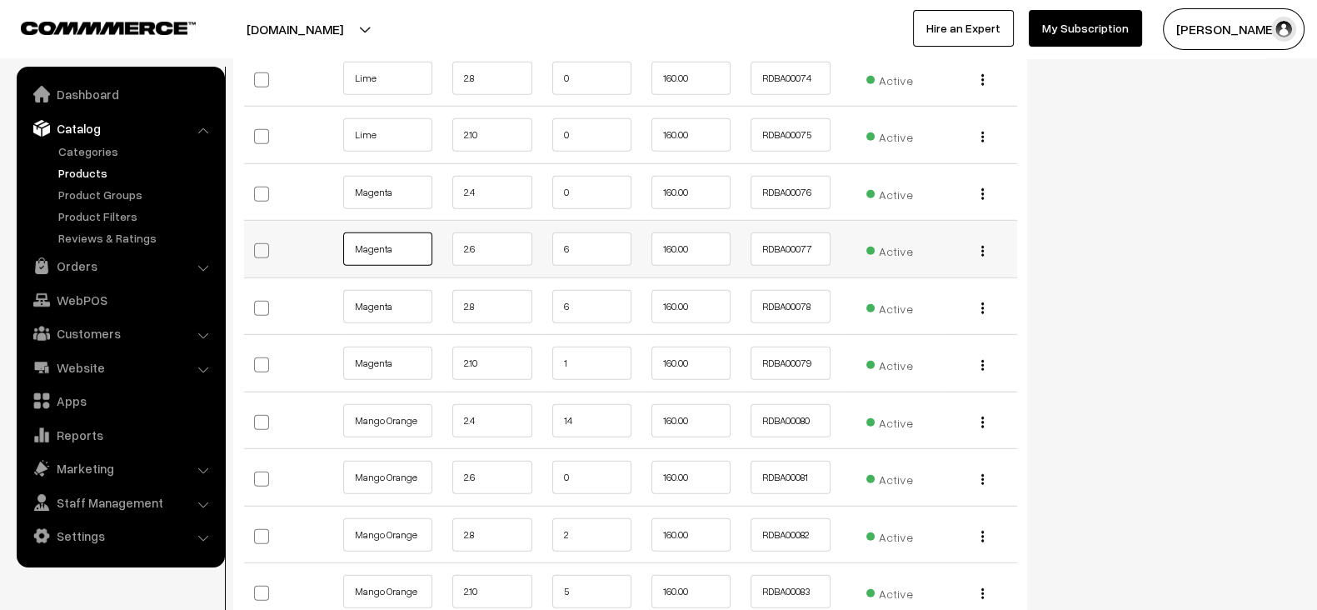
scroll to position [5939, 0]
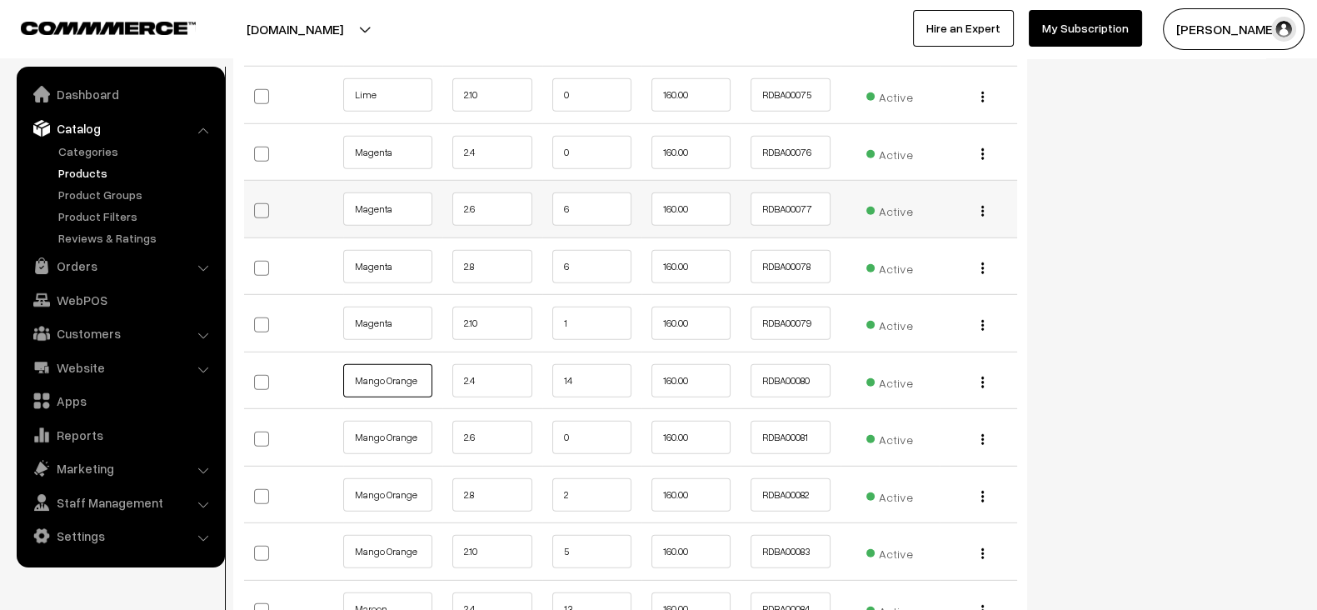
click at [401, 364] on input "Mango Orange" at bounding box center [387, 380] width 89 height 33
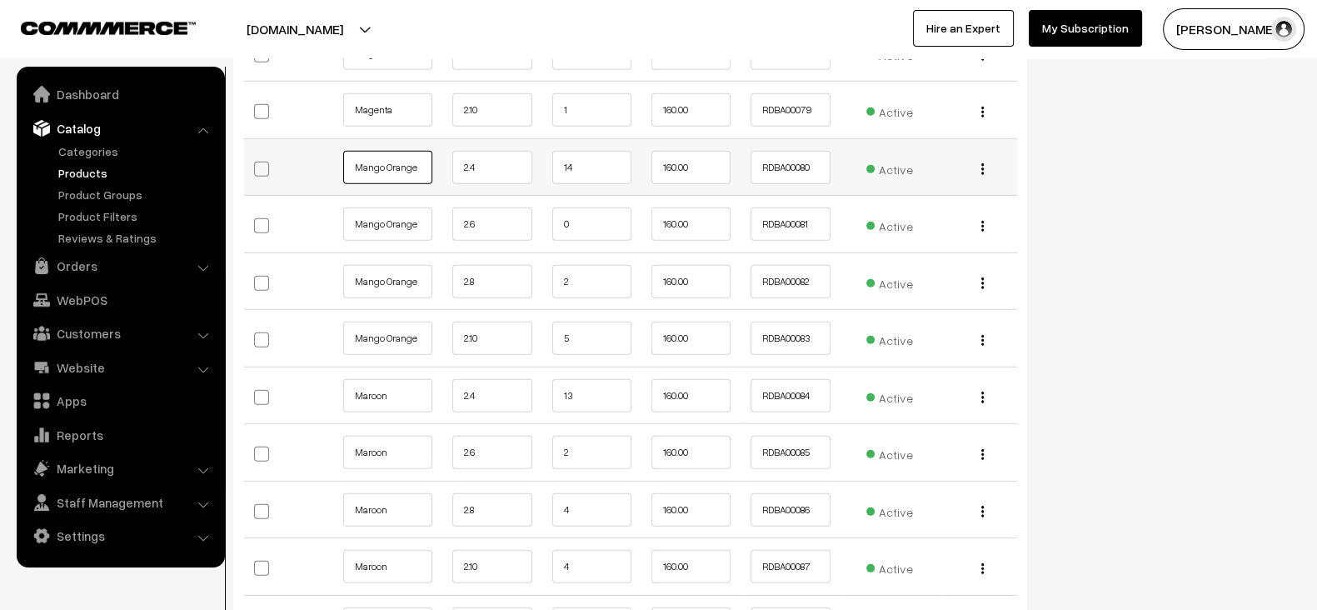
scroll to position [6162, 0]
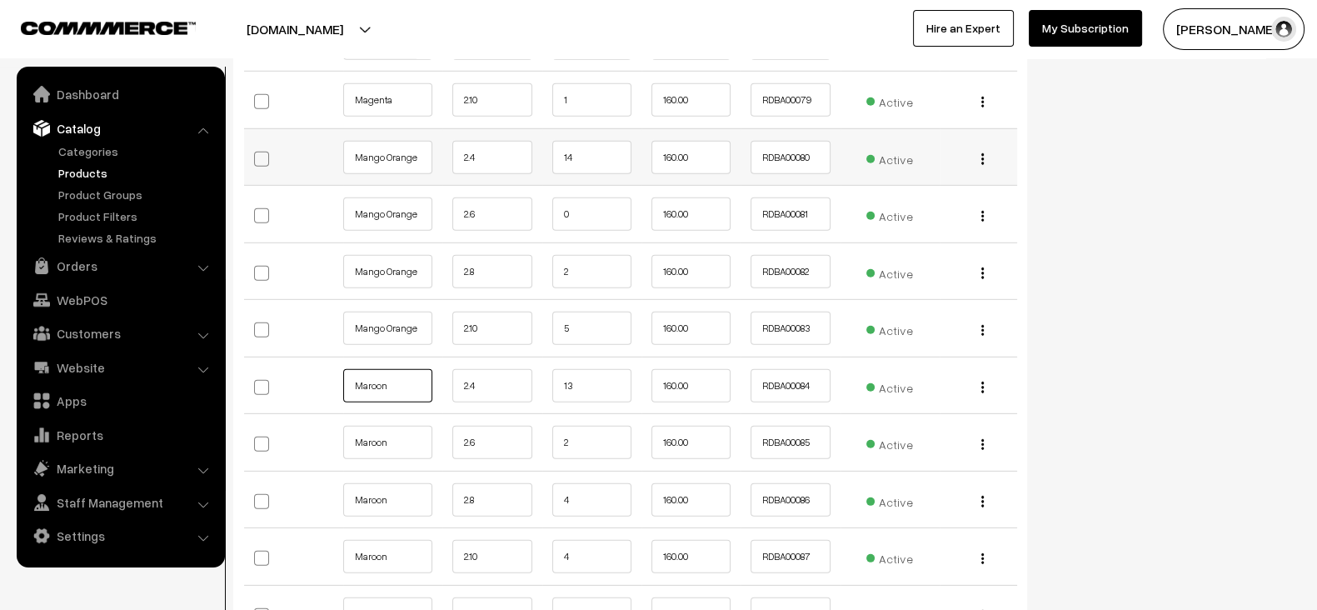
click at [401, 369] on input "Maroon" at bounding box center [387, 385] width 89 height 33
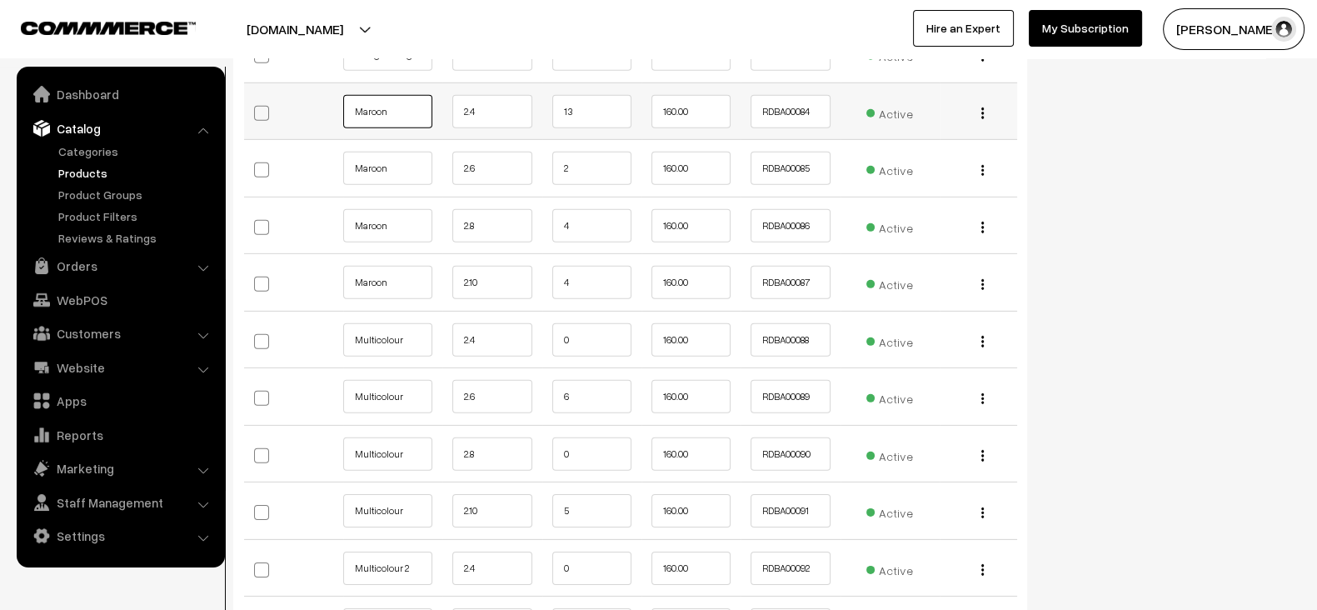
scroll to position [6437, 0]
click at [401, 379] on input "Multicolour" at bounding box center [387, 395] width 89 height 33
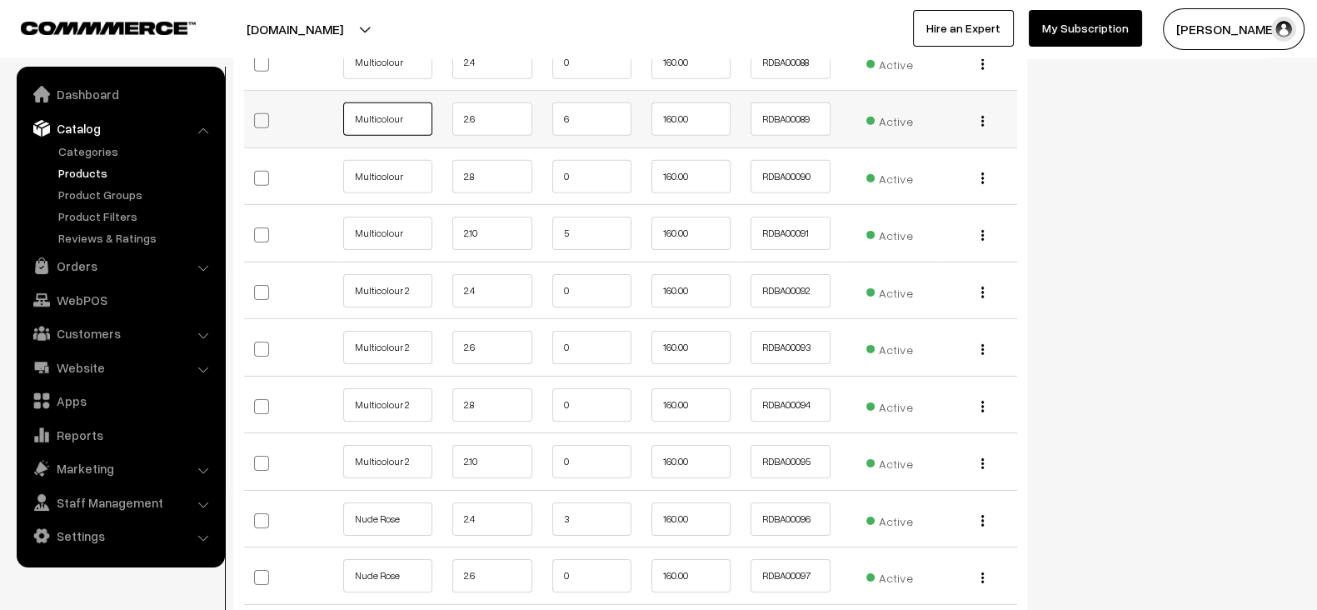
scroll to position [6714, 0]
click at [401, 375] on td "Multicolour 2" at bounding box center [392, 403] width 99 height 57
click at [400, 387] on input "Multicolour 2" at bounding box center [387, 403] width 89 height 33
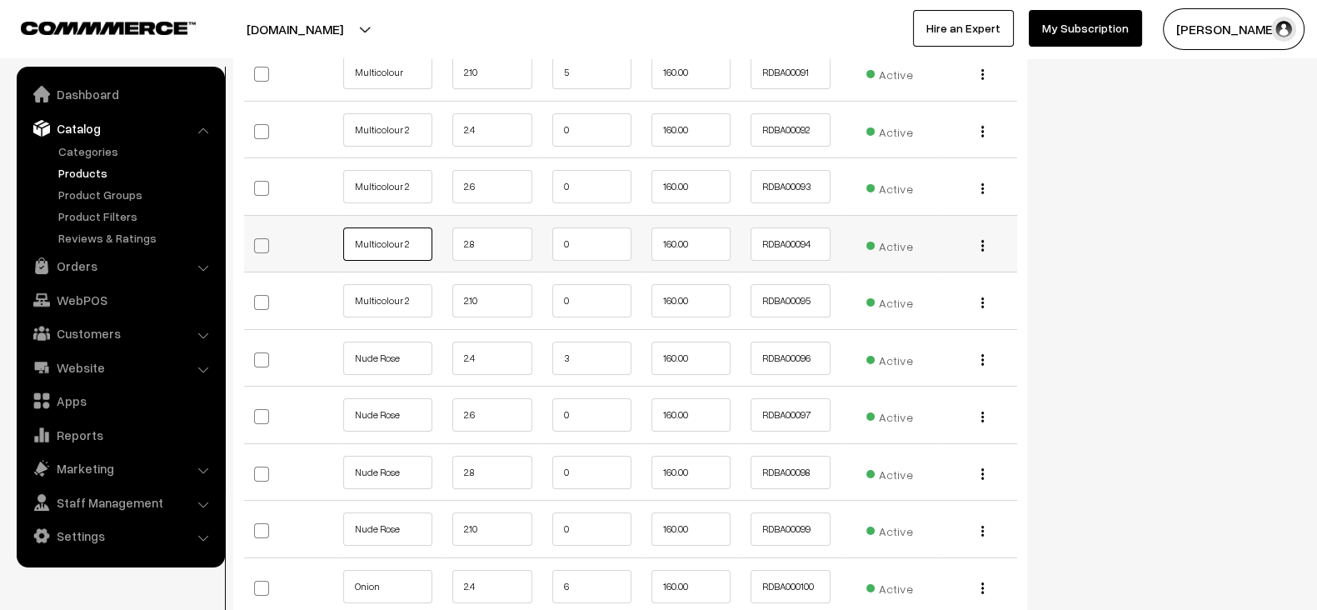
scroll to position [6883, 0]
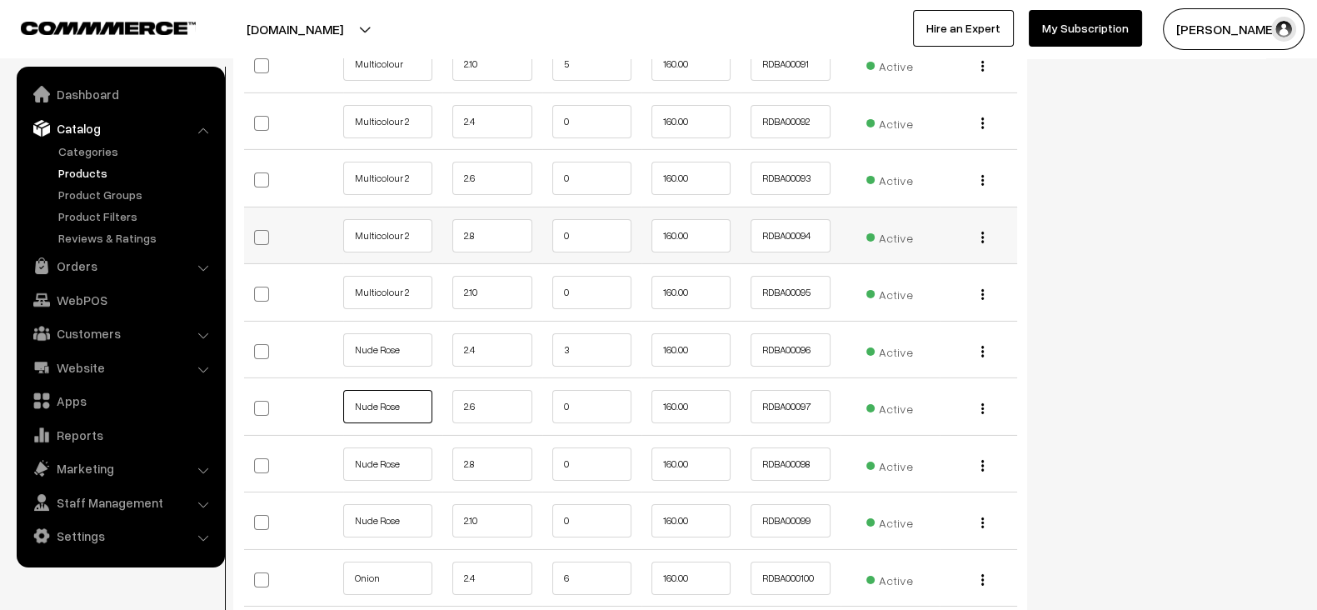
click at [400, 390] on input "Nude Rose" at bounding box center [387, 406] width 89 height 33
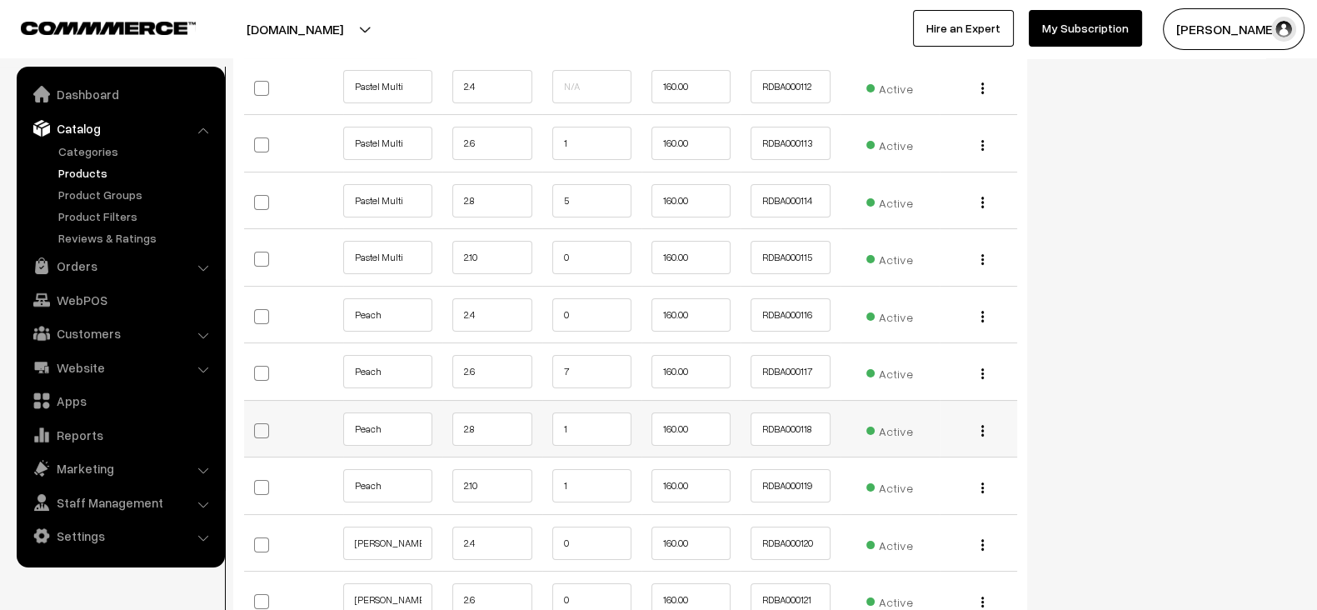
scroll to position [8060, 0]
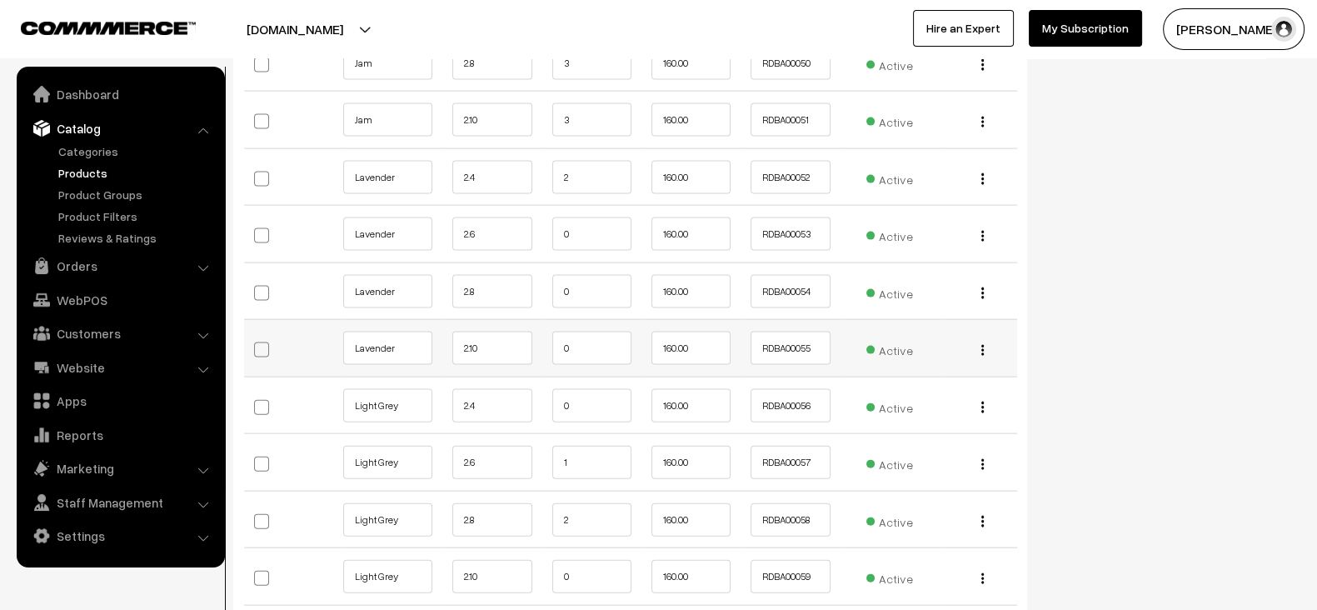
scroll to position [4543, 0]
drag, startPoint x: 585, startPoint y: 222, endPoint x: 537, endPoint y: 218, distance: 48.4
click at [537, 218] on tr "Lavender 2.6 0 160.00 RDBA00053" at bounding box center [630, 235] width 773 height 57
type input "1"
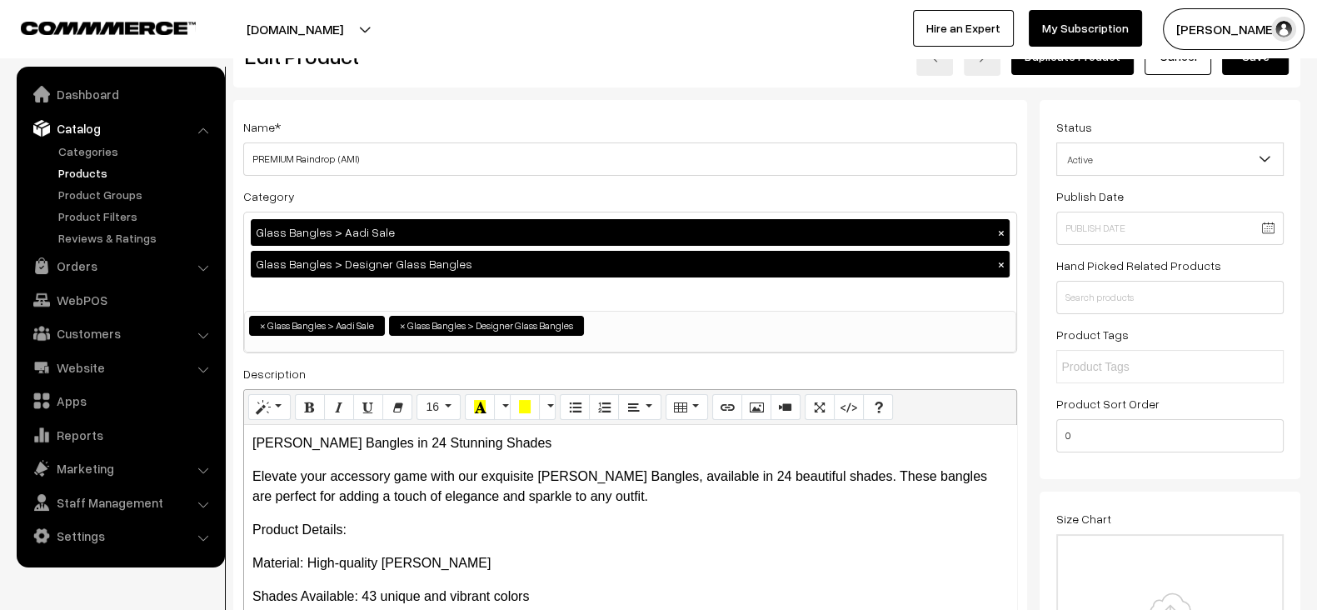
scroll to position [0, 0]
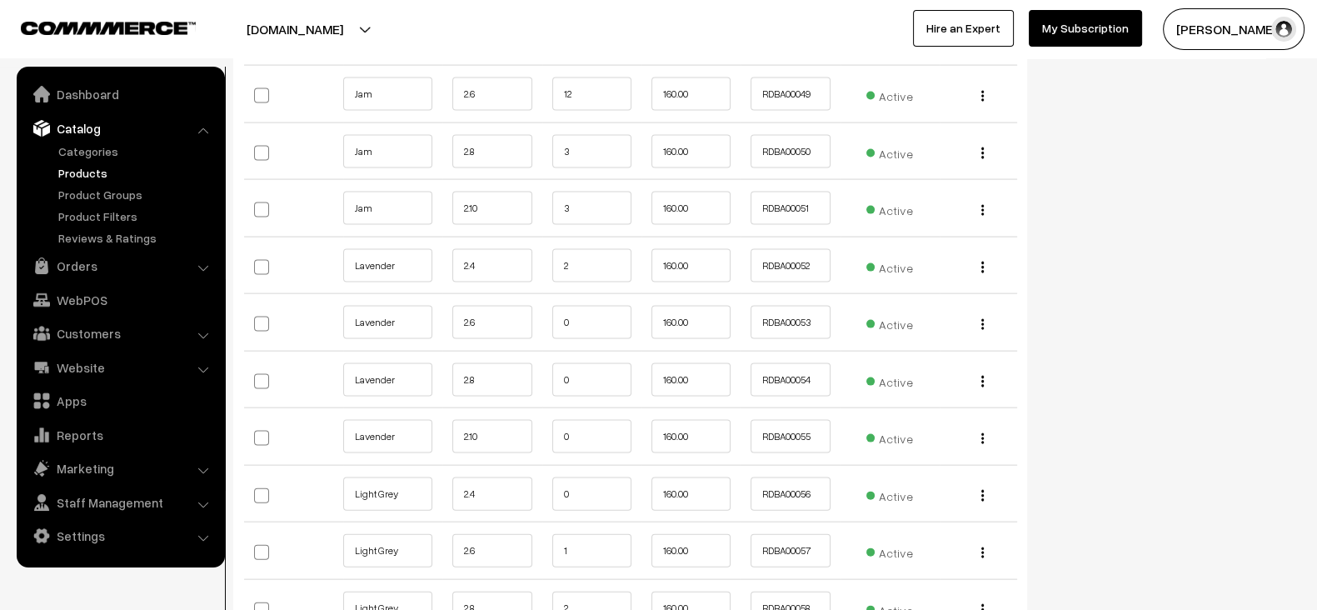
scroll to position [4457, 0]
drag, startPoint x: 579, startPoint y: 302, endPoint x: 547, endPoint y: 306, distance: 32.7
click at [547, 306] on td "0" at bounding box center [591, 320] width 99 height 57
type input "1"
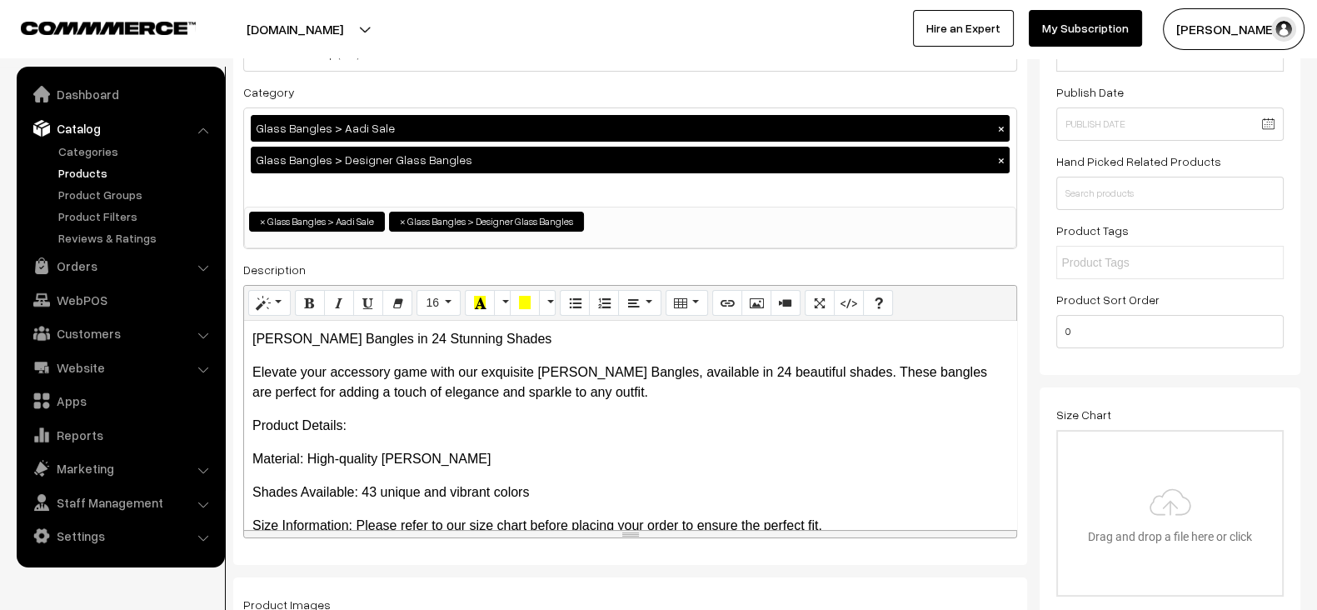
scroll to position [0, 0]
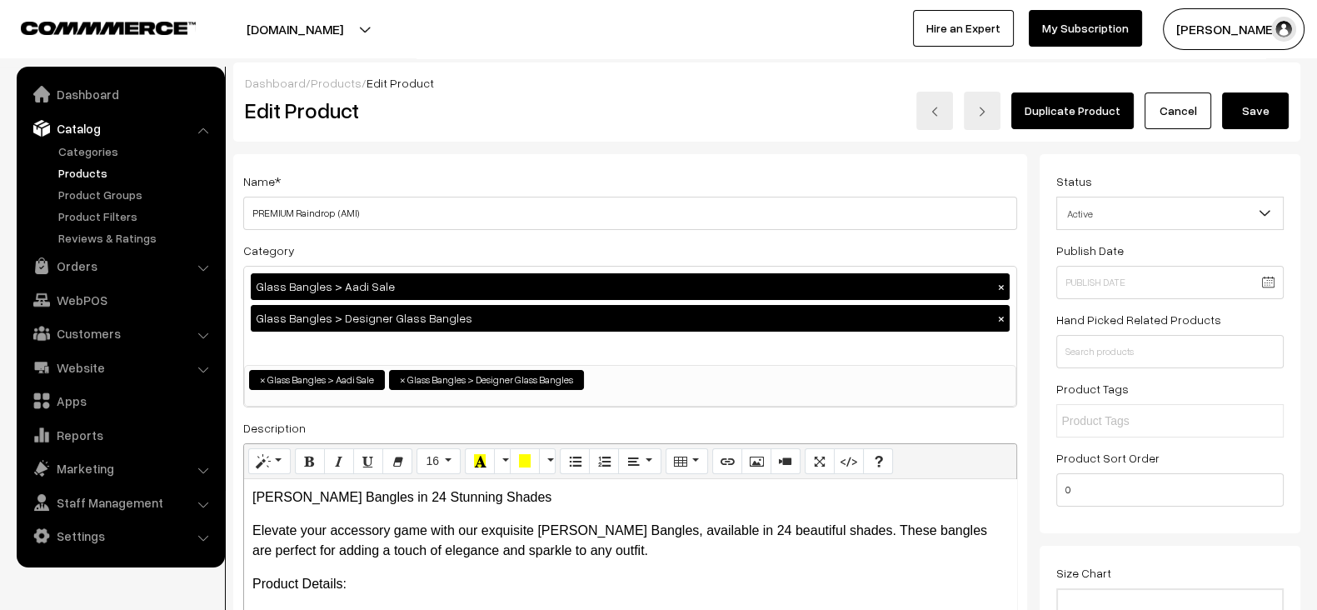
click at [1262, 112] on button "Save" at bounding box center [1255, 110] width 67 height 37
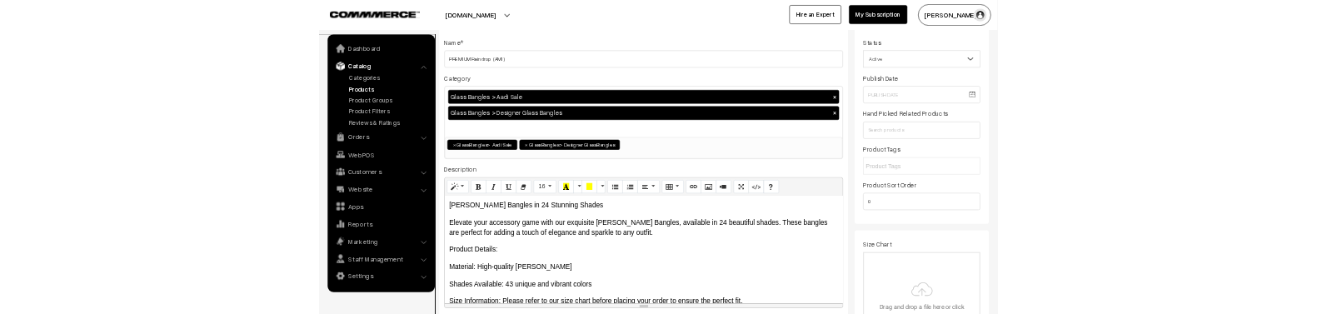
scroll to position [102, 0]
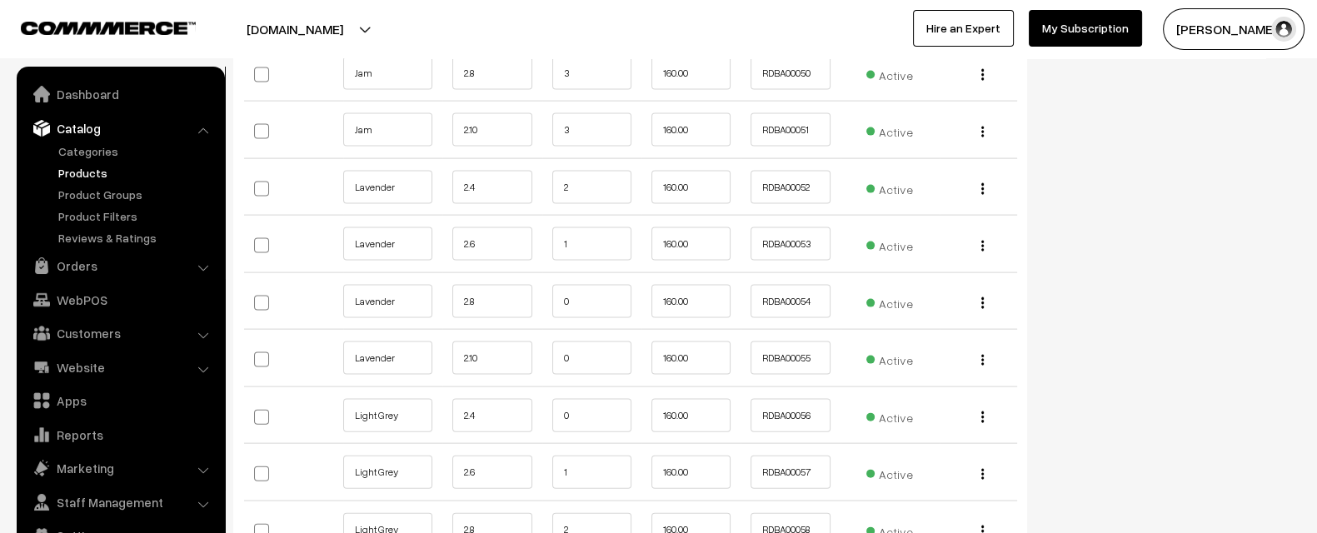
scroll to position [4536, 0]
drag, startPoint x: 585, startPoint y: 232, endPoint x: 560, endPoint y: 232, distance: 25.0
click at [560, 232] on input "1" at bounding box center [591, 241] width 79 height 33
type input "0"
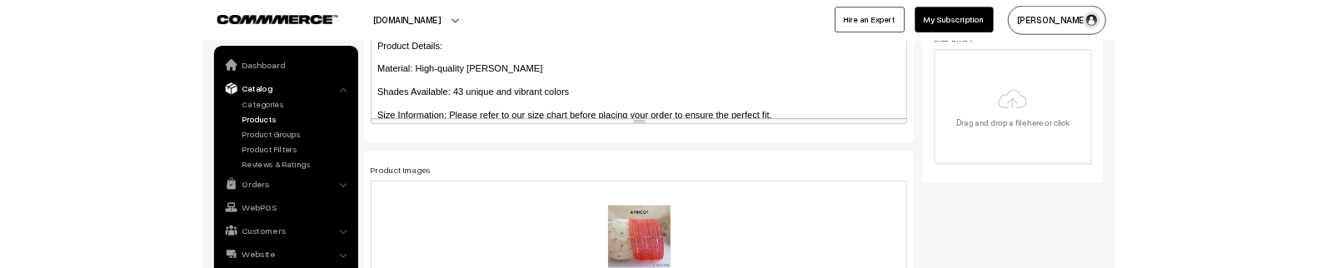
scroll to position [0, 0]
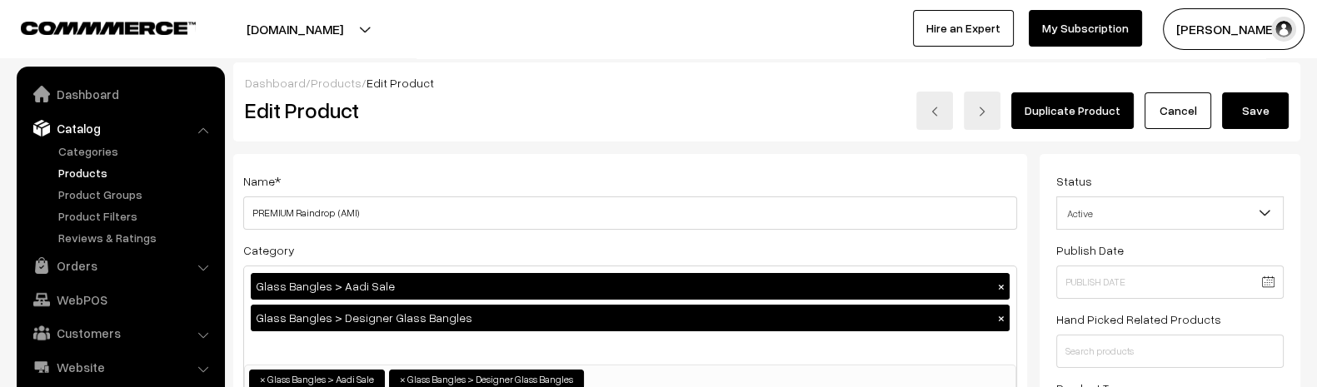
click at [1262, 117] on button "Save" at bounding box center [1255, 110] width 67 height 37
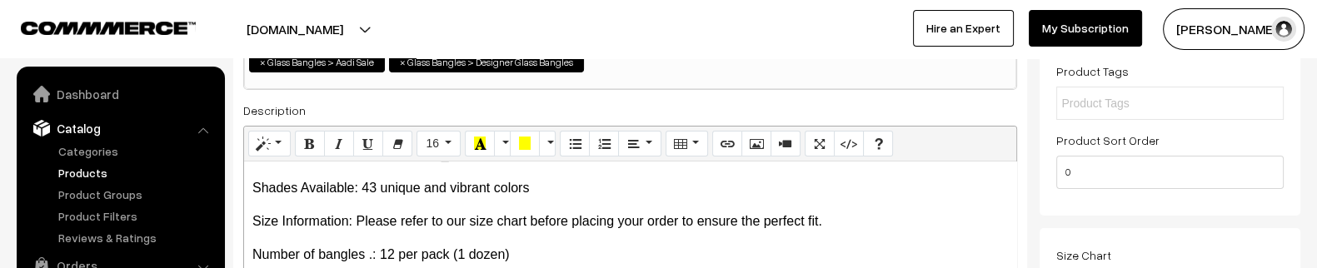
scroll to position [146, 0]
click at [109, 172] on link "Products" at bounding box center [136, 172] width 165 height 17
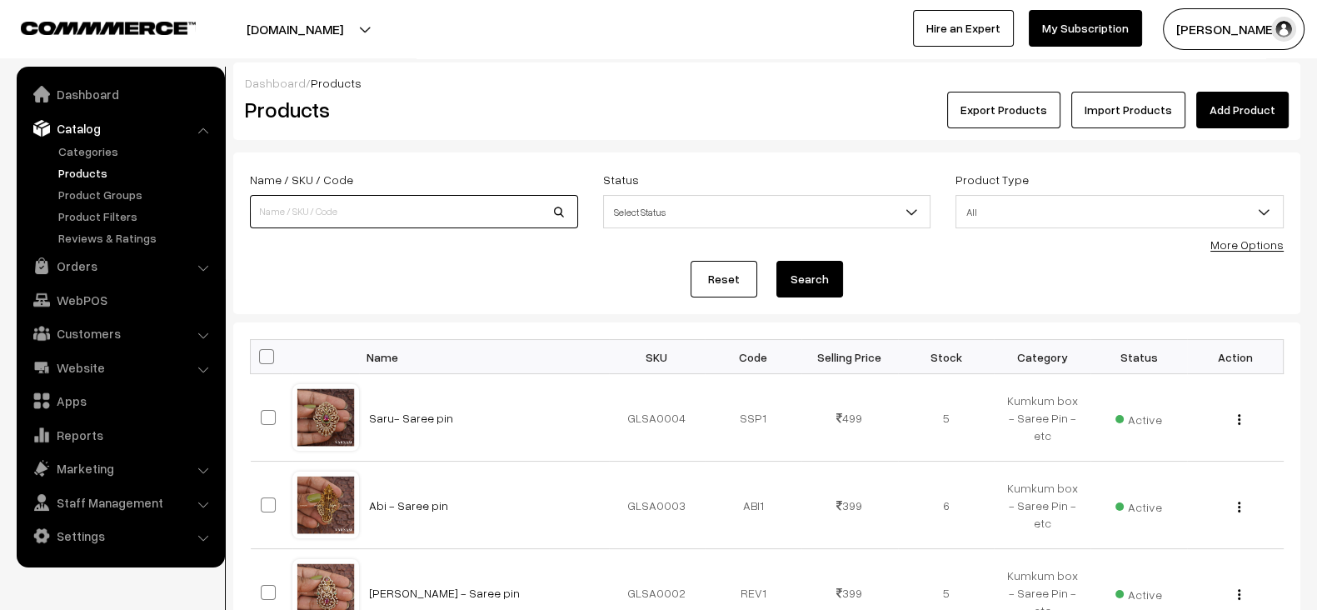
paste input "'PREMIUM Raindrop (AMI)"
click at [328, 226] on input at bounding box center [414, 211] width 328 height 33
type input "'PREMIUM Raindrop (AMI)"
click at [777, 261] on button "Search" at bounding box center [810, 279] width 67 height 37
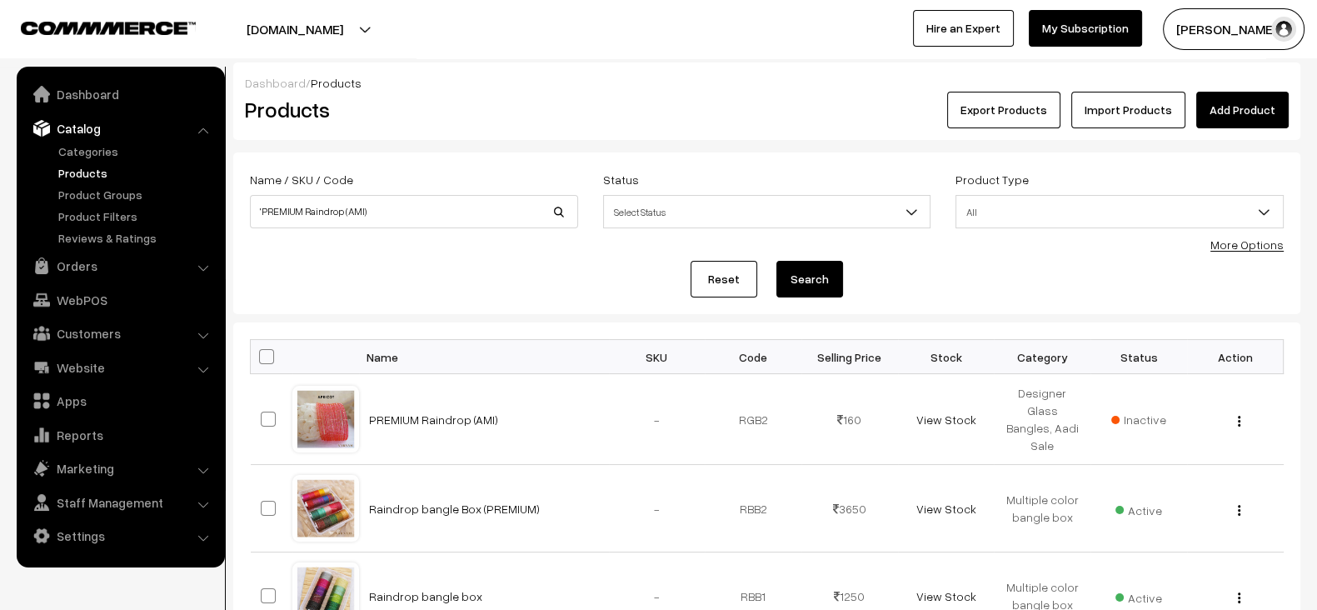
scroll to position [67, 0]
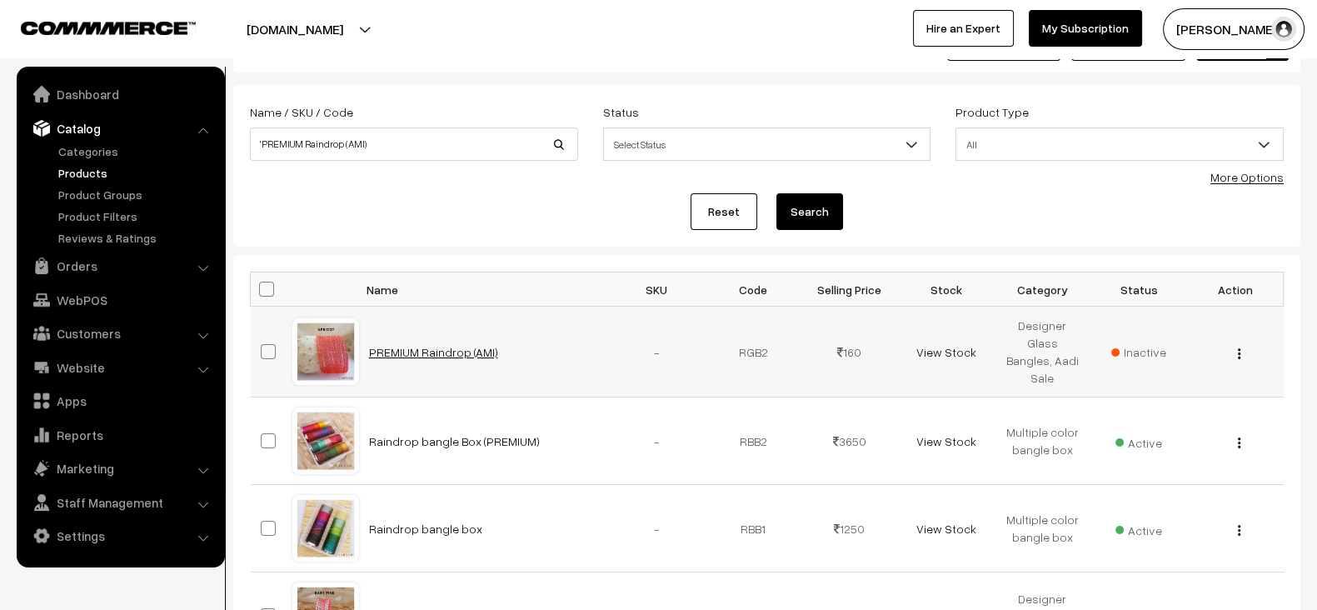
click at [400, 347] on link "PREMIUM Raindrop (AMI)" at bounding box center [433, 352] width 129 height 14
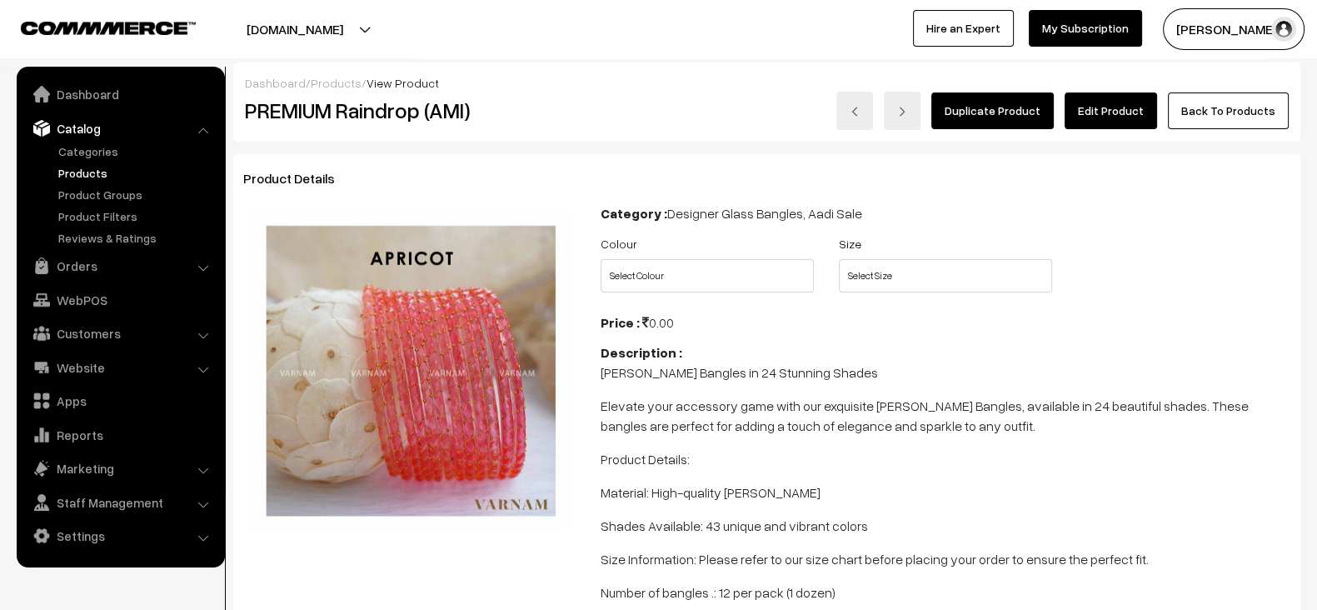
click at [1099, 106] on link "Edit Product" at bounding box center [1111, 110] width 92 height 37
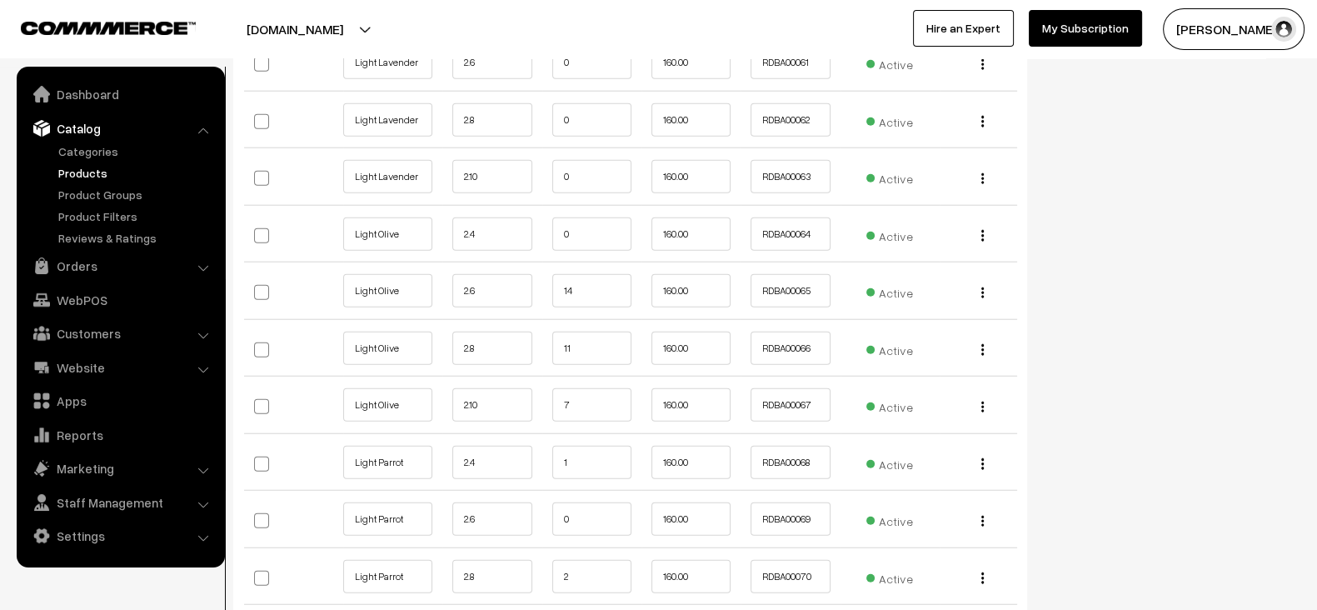
scroll to position [5174, 0]
click at [317, 40] on button "[DOMAIN_NAME]" at bounding box center [294, 29] width 213 height 42
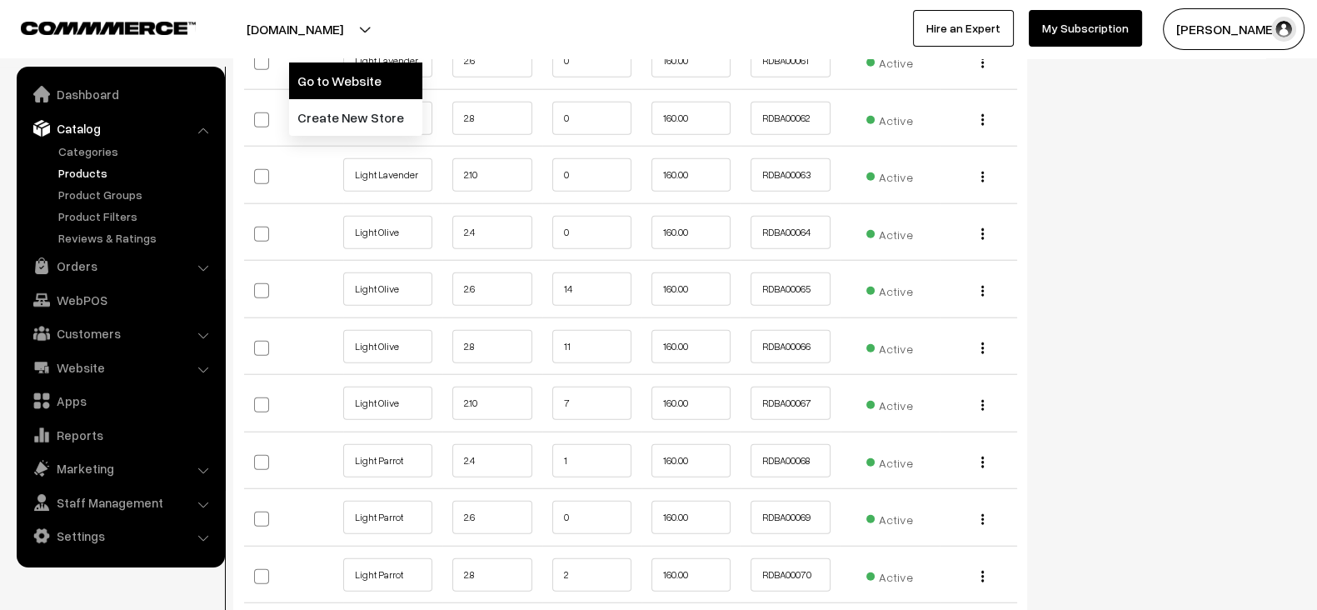
click at [307, 72] on link "Go to Website" at bounding box center [355, 80] width 133 height 37
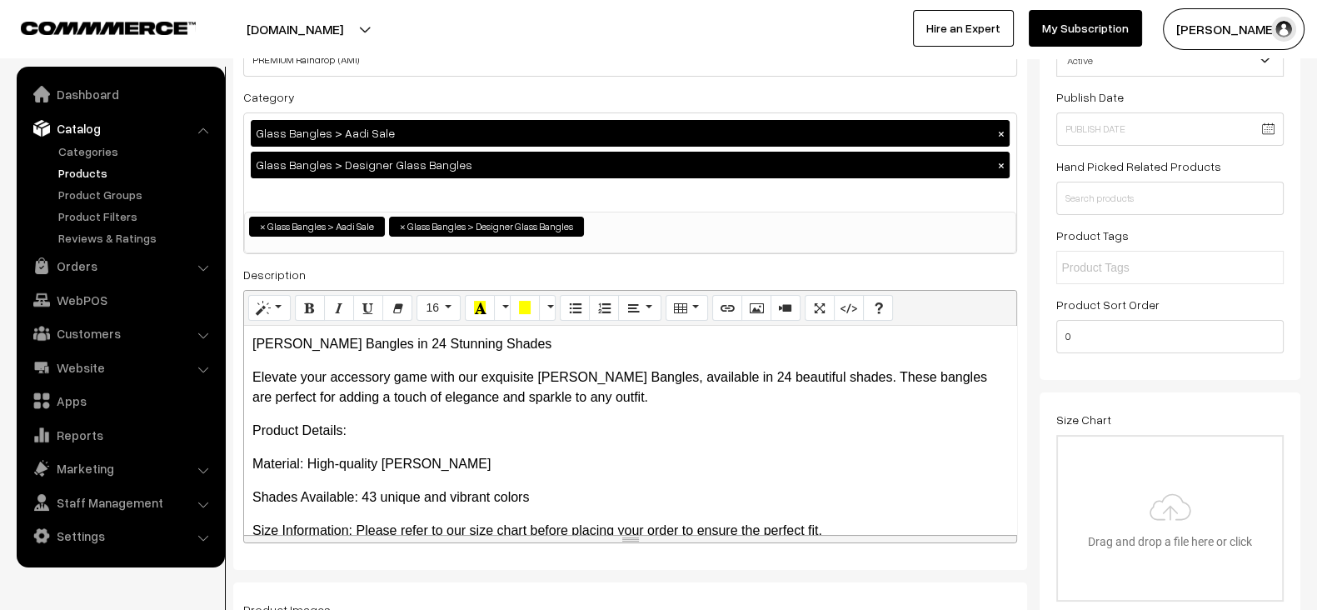
scroll to position [0, 0]
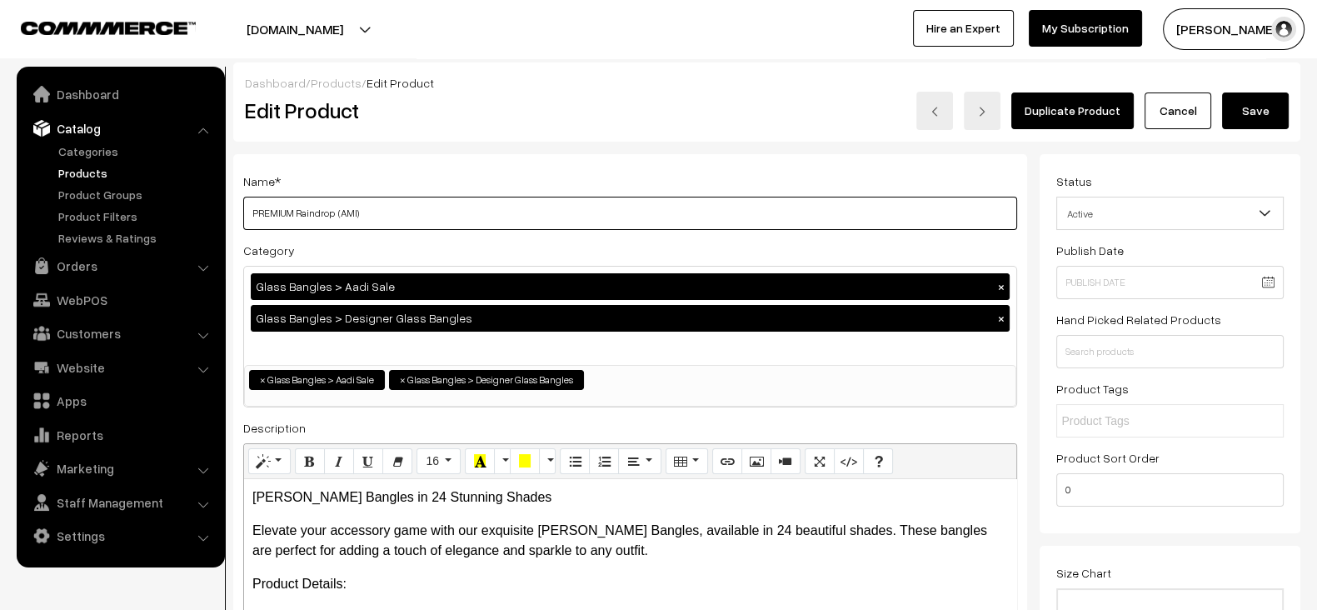
click at [257, 200] on input "PREMIUM Raindrop (AMI)" at bounding box center [630, 213] width 774 height 33
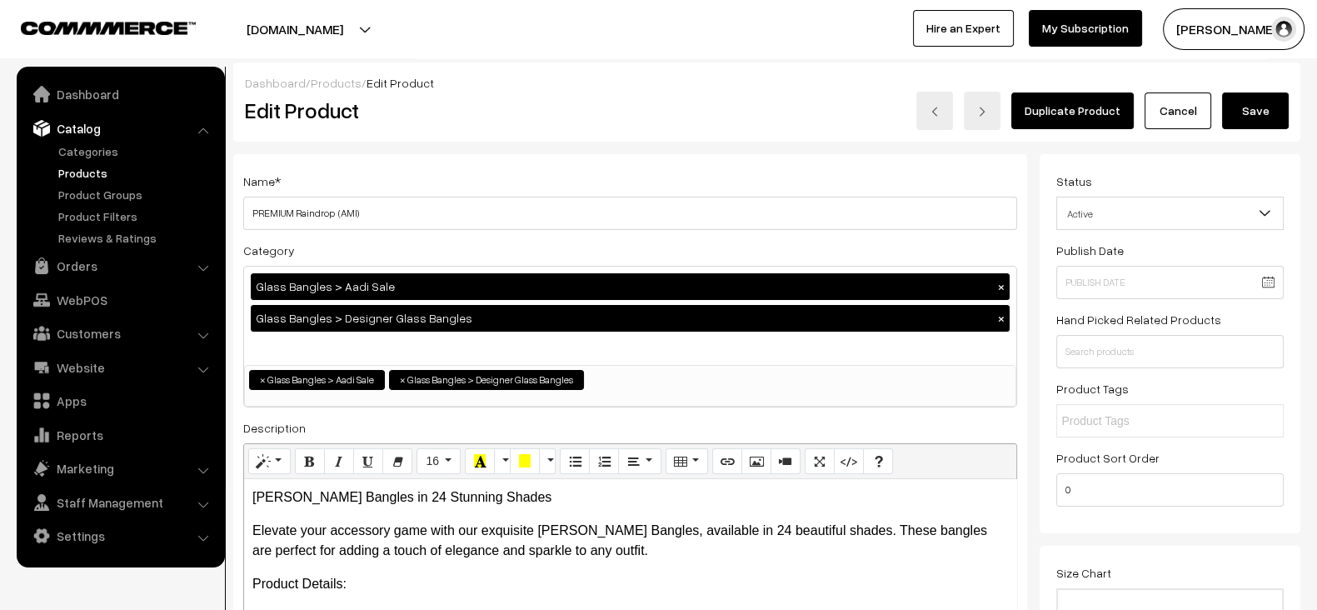
click at [822, 129] on div "Dashboard / Products / Edit Product Edit Product Duplicate Product Cancel Save" at bounding box center [766, 101] width 1067 height 79
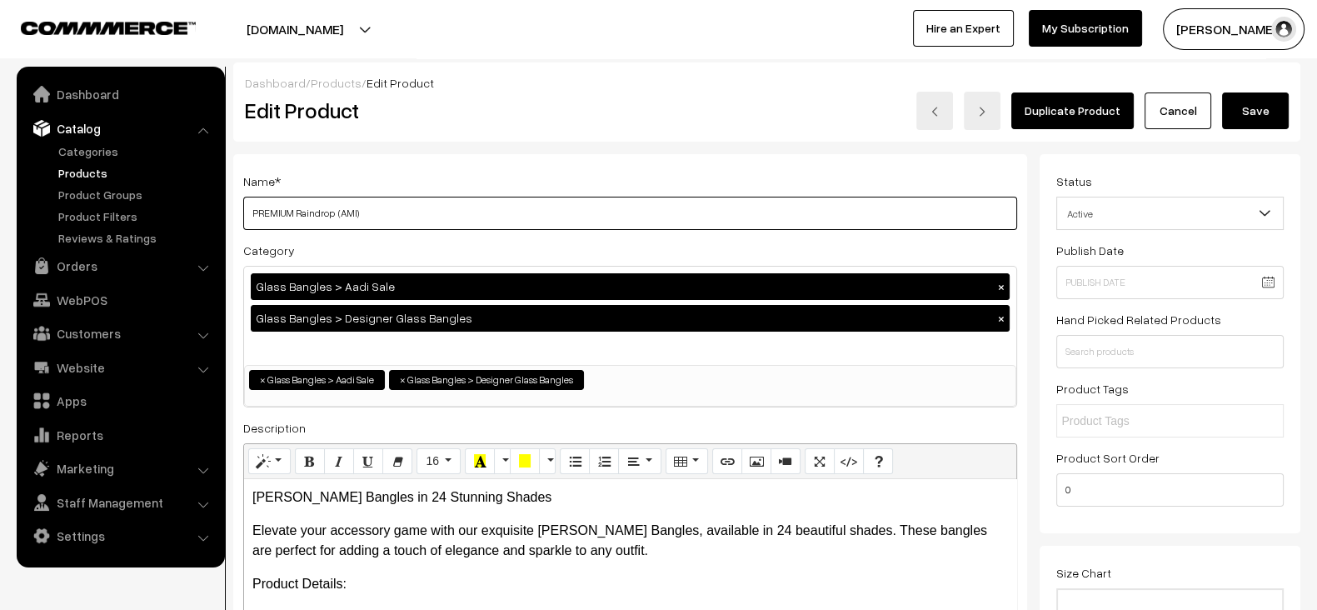
click at [385, 214] on input "PREMIUM Raindrop (AMI)" at bounding box center [630, 213] width 774 height 33
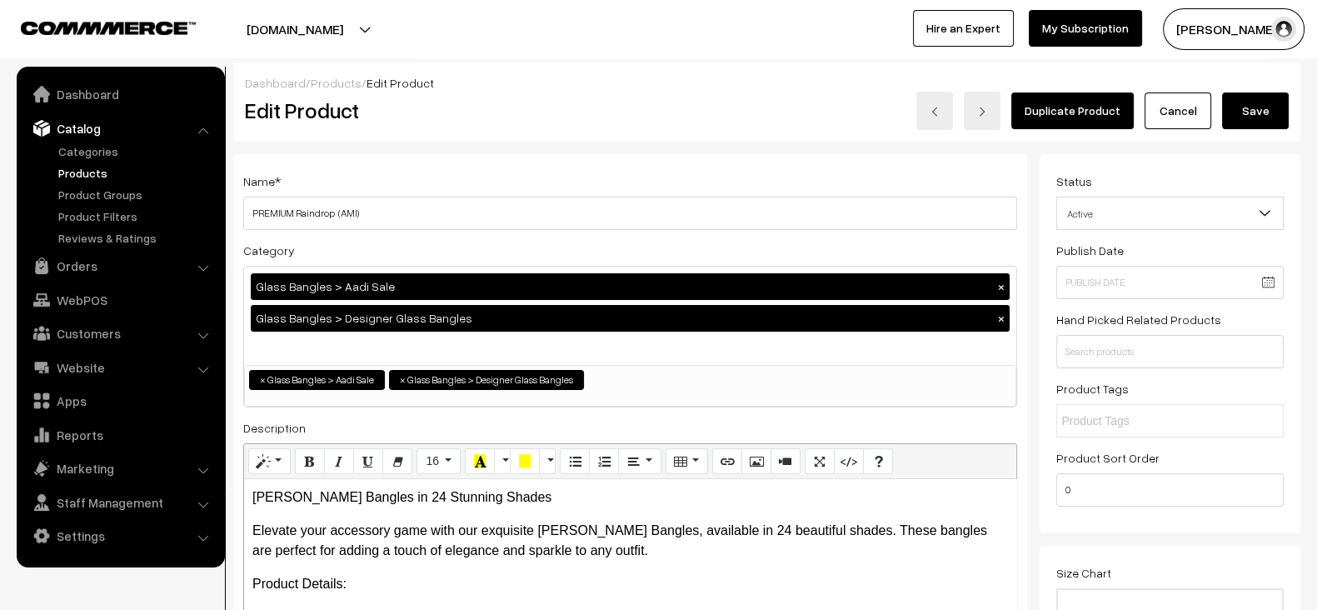
click at [88, 166] on link "Products" at bounding box center [136, 172] width 165 height 17
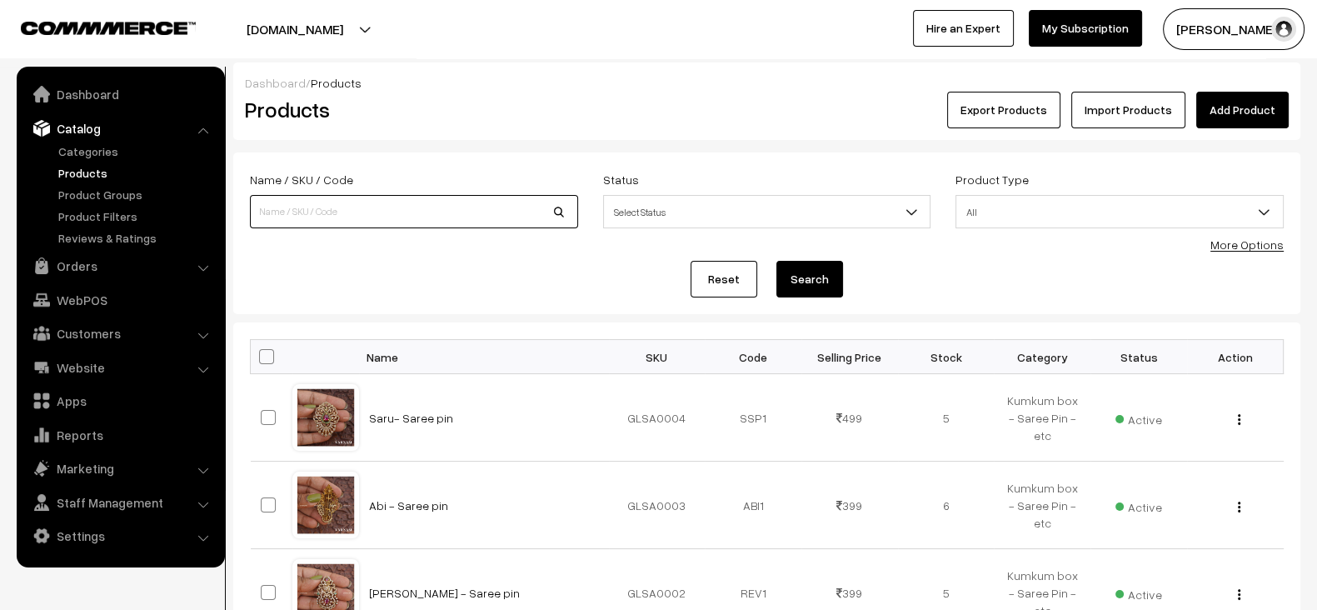
click at [496, 224] on input at bounding box center [414, 211] width 328 height 33
paste input "PREMIUM Raindrop (AMI)"
type input "PREMIUM Raindrop (AMI)"
click at [777, 261] on button "Search" at bounding box center [810, 279] width 67 height 37
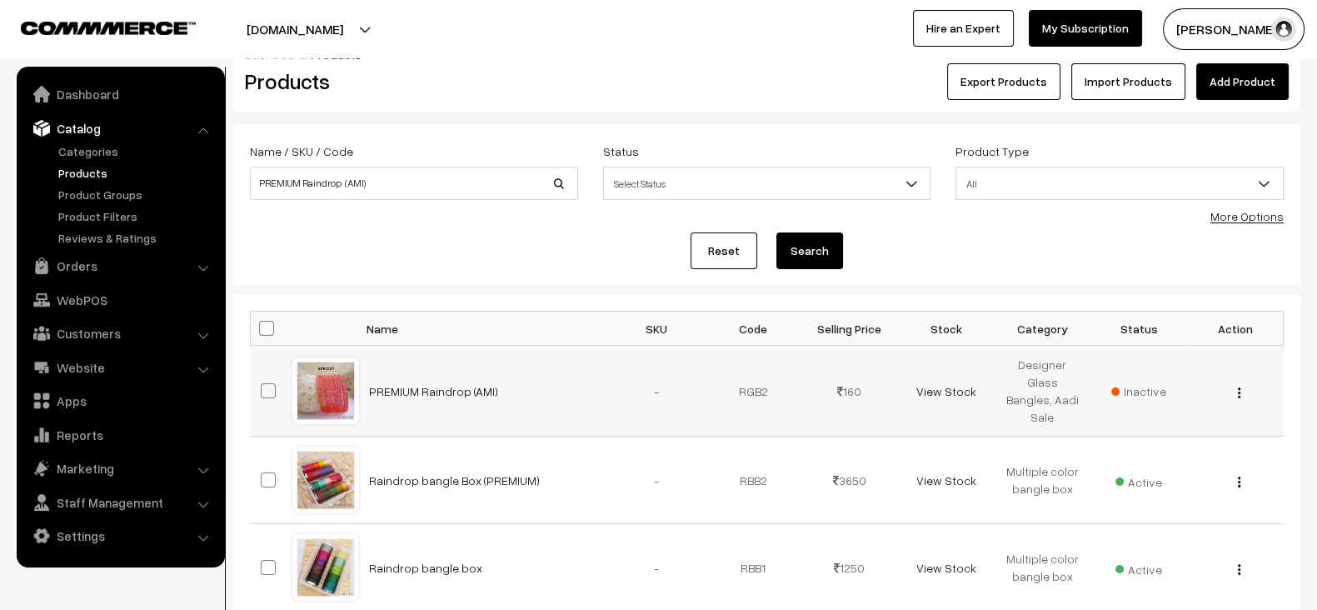
scroll to position [29, 0]
click at [461, 392] on link "PREMIUM Raindrop (AMI)" at bounding box center [433, 390] width 129 height 14
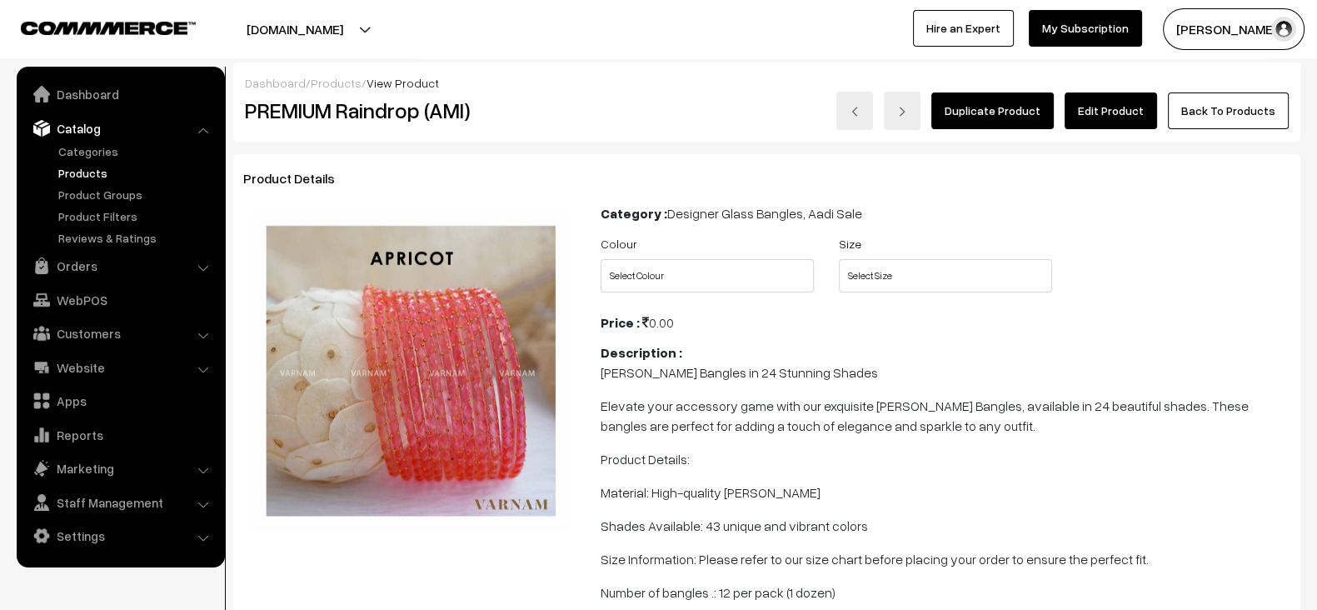
click at [1097, 90] on div "Dashboard / Products / View Product" at bounding box center [767, 82] width 1044 height 17
click at [1102, 102] on link "Edit Product" at bounding box center [1111, 110] width 92 height 37
